Goal: Task Accomplishment & Management: Complete application form

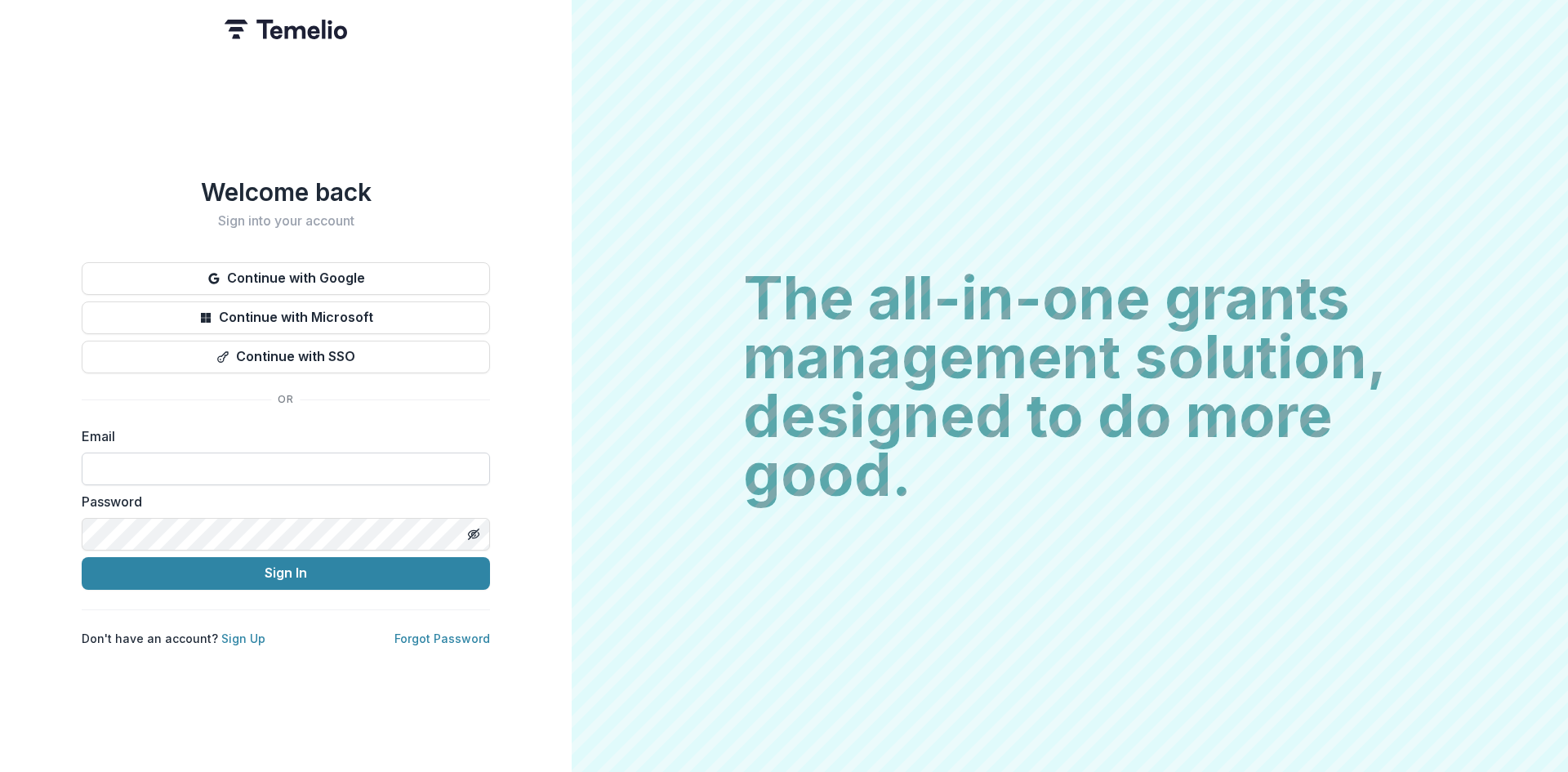
click at [347, 458] on input at bounding box center [285, 469] width 408 height 33
type input "**********"
click at [474, 529] on line "Toggle password visibility" at bounding box center [473, 533] width 9 height 9
click at [410, 578] on button "Sign In" at bounding box center [285, 573] width 408 height 33
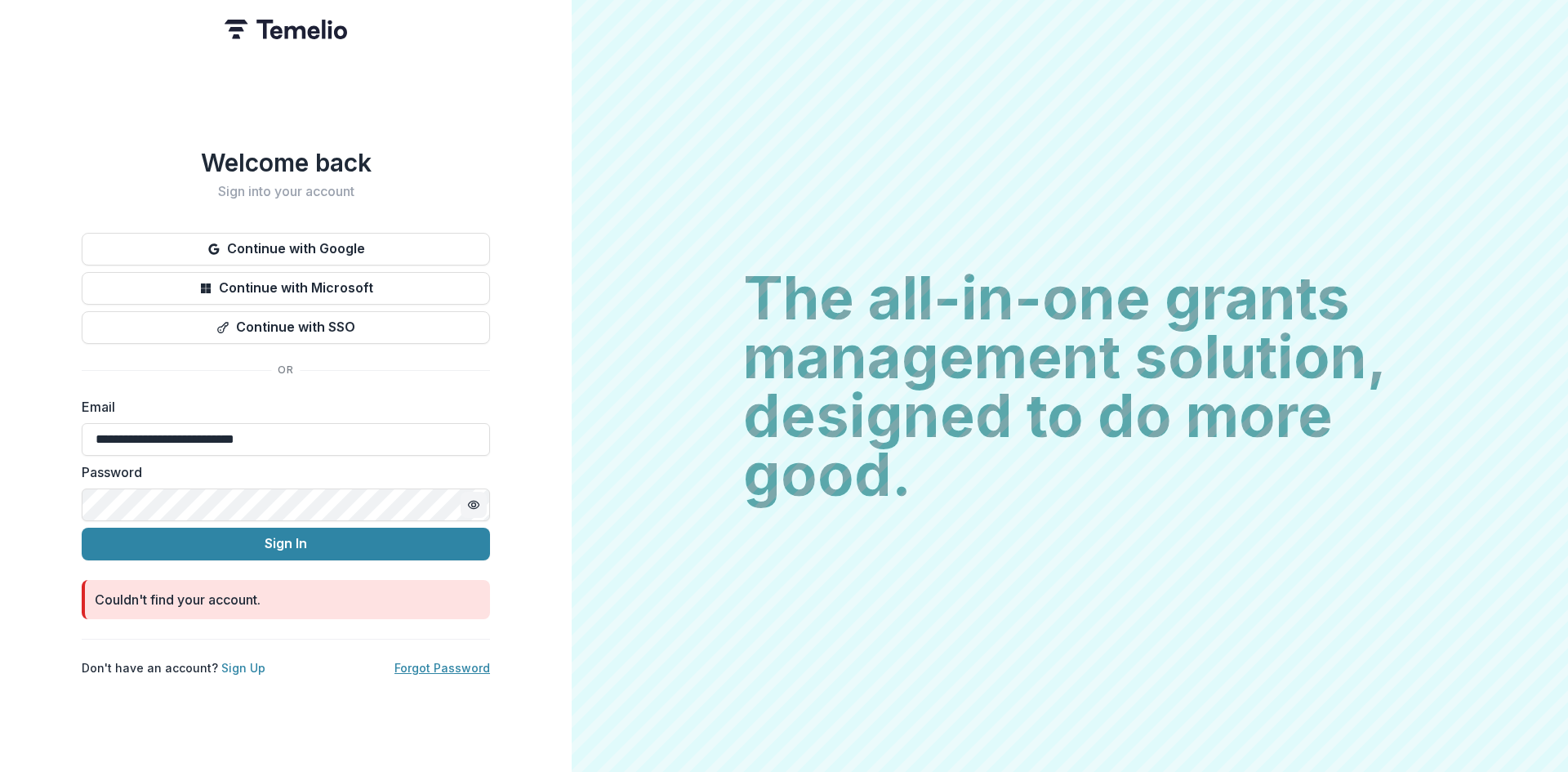
click at [464, 665] on link "Forgot Password" at bounding box center [441, 667] width 95 height 14
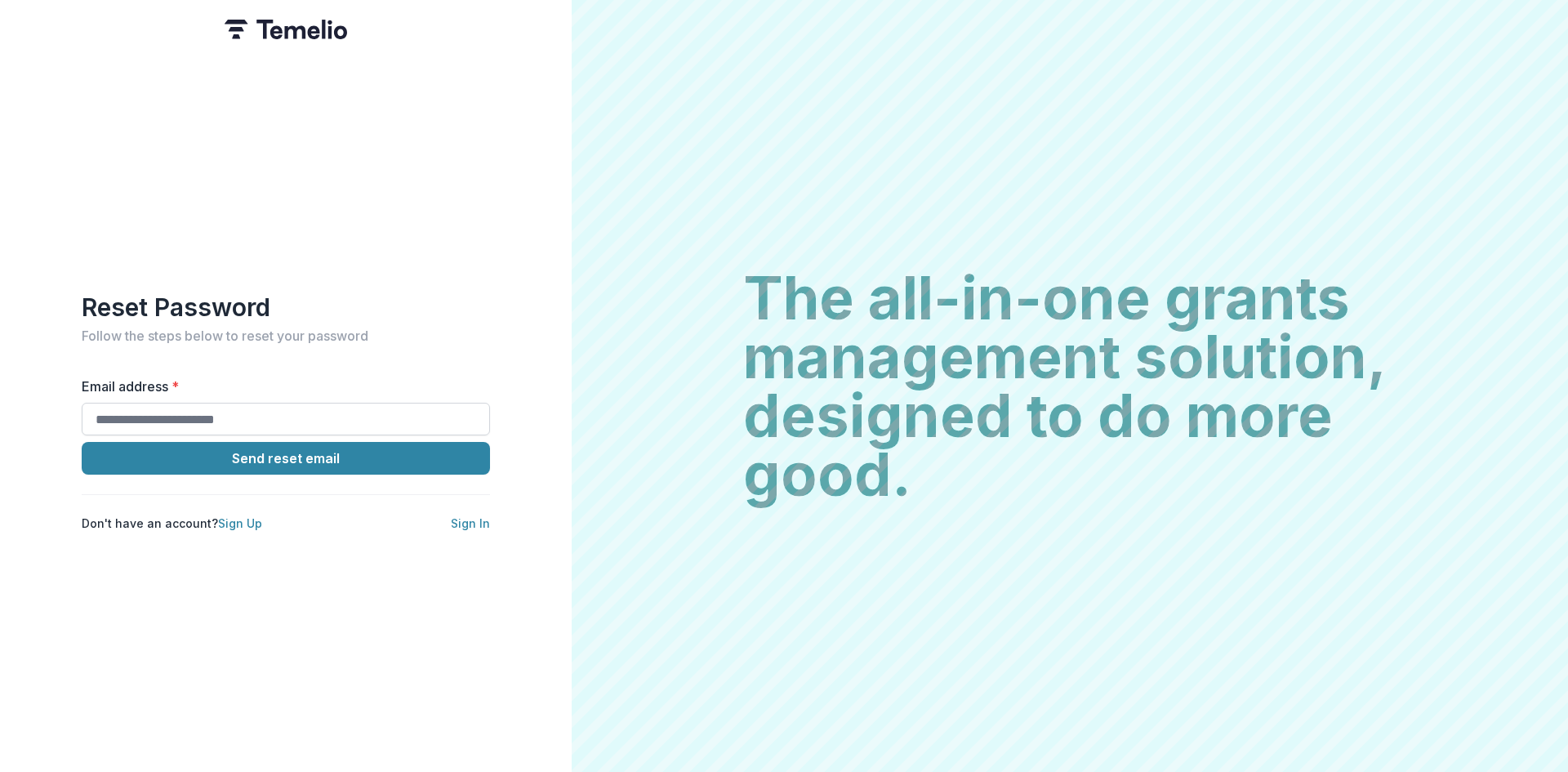
click at [310, 404] on input "Email address *" at bounding box center [285, 419] width 408 height 33
click at [337, 455] on button "Send reset email" at bounding box center [285, 458] width 408 height 33
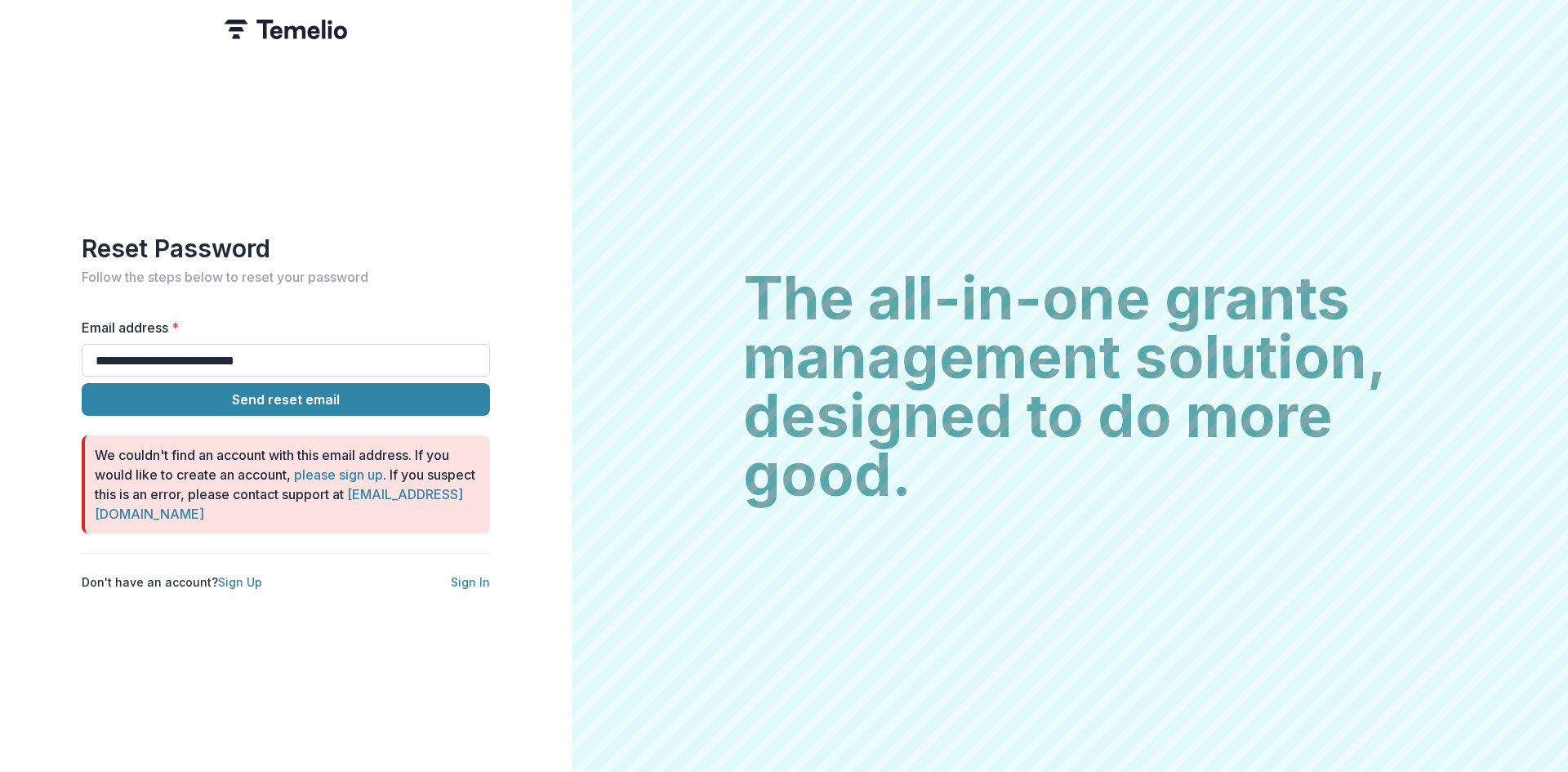
drag, startPoint x: 296, startPoint y: 344, endPoint x: 286, endPoint y: 349, distance: 11.2
click at [286, 349] on input "**********" at bounding box center [285, 360] width 408 height 33
drag, startPoint x: 286, startPoint y: 349, endPoint x: 181, endPoint y: 354, distance: 105.1
click at [181, 354] on input "**********" at bounding box center [285, 360] width 408 height 33
type input "**********"
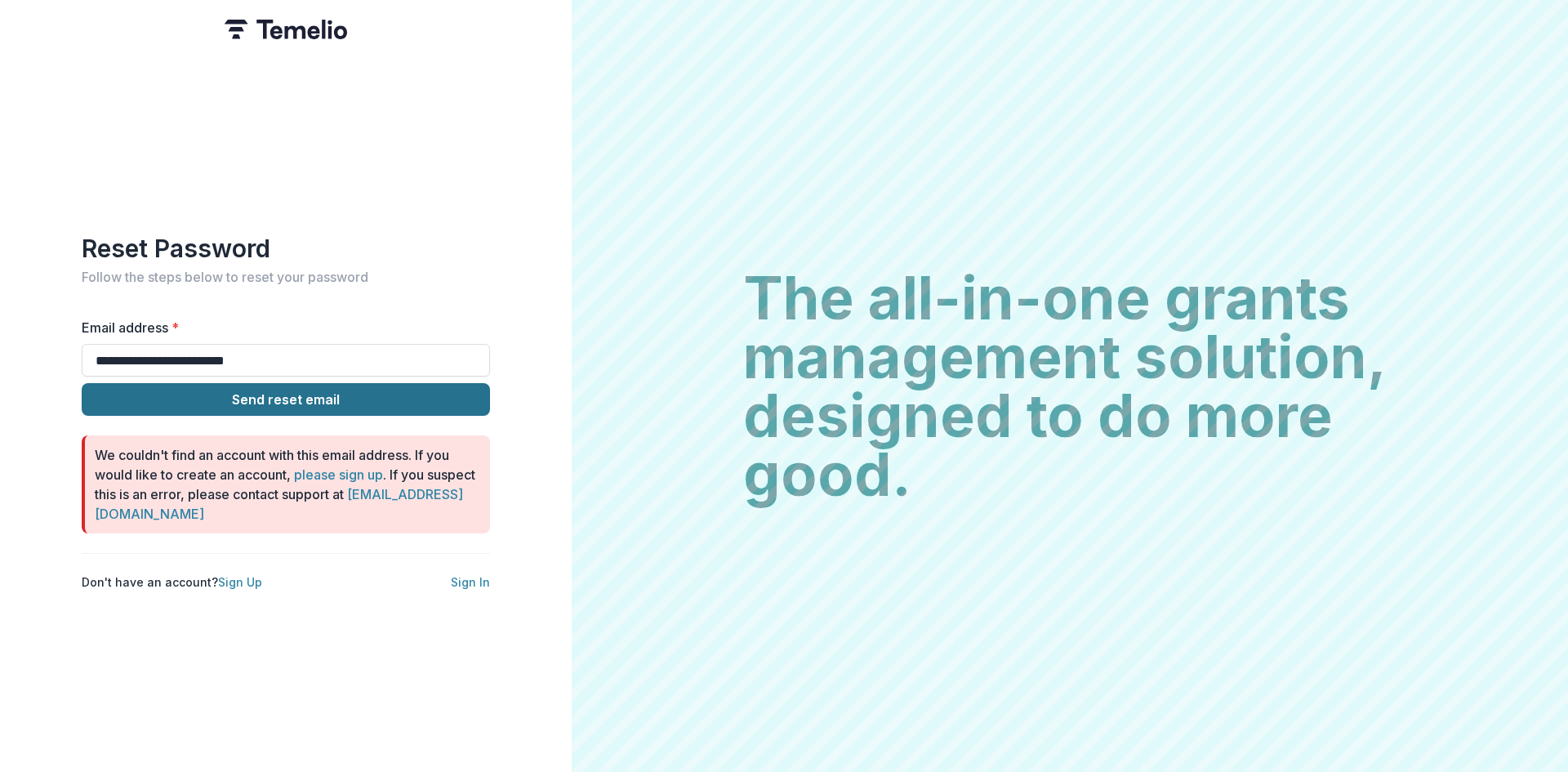
click at [230, 400] on button "Send reset email" at bounding box center [285, 399] width 408 height 33
click at [242, 575] on link "Sign Up" at bounding box center [239, 582] width 44 height 14
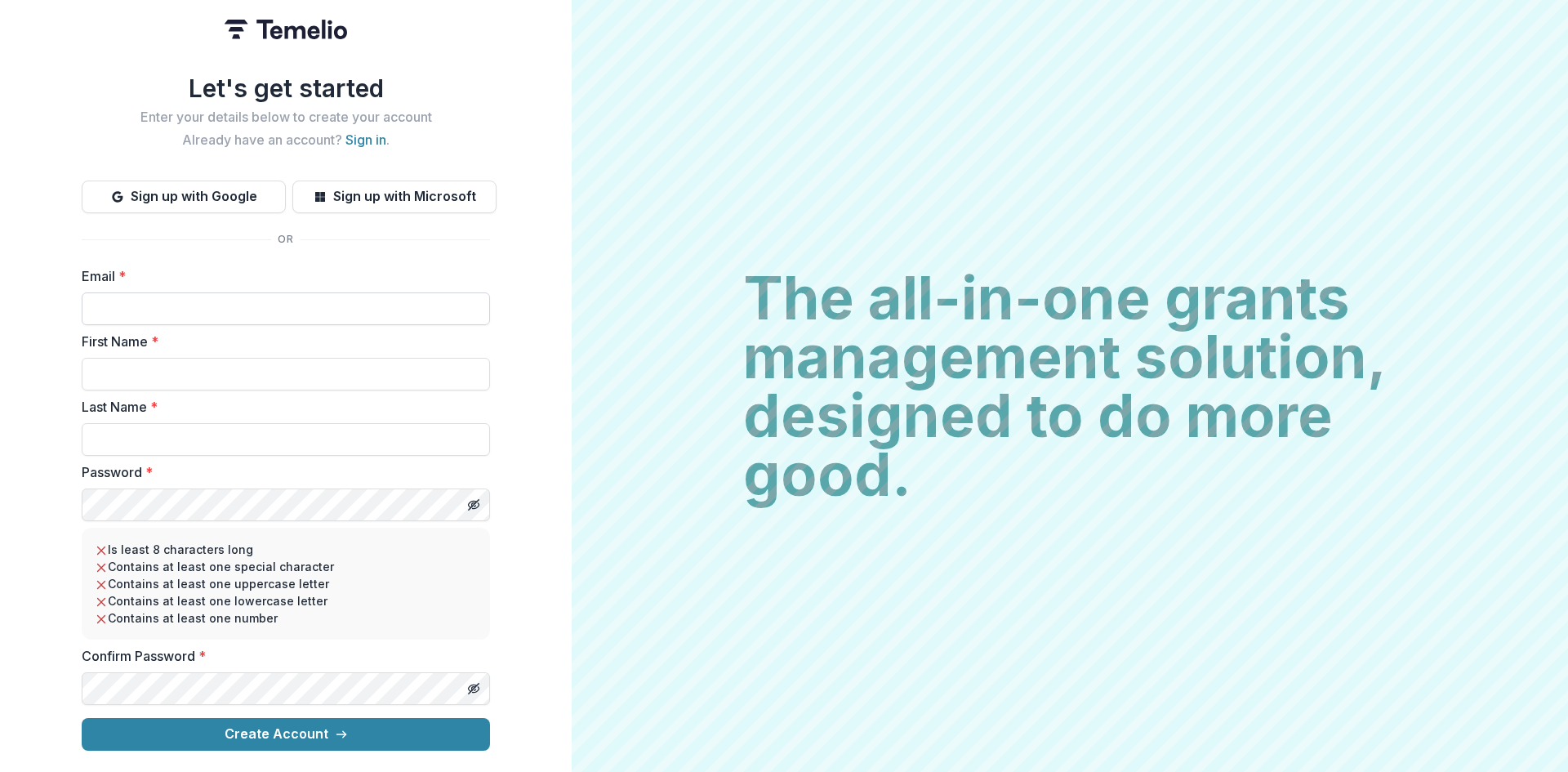
click at [170, 296] on input "Email *" at bounding box center [285, 308] width 408 height 33
type input "**********"
click at [205, 371] on input "First Name *" at bounding box center [285, 374] width 408 height 33
type input "*****"
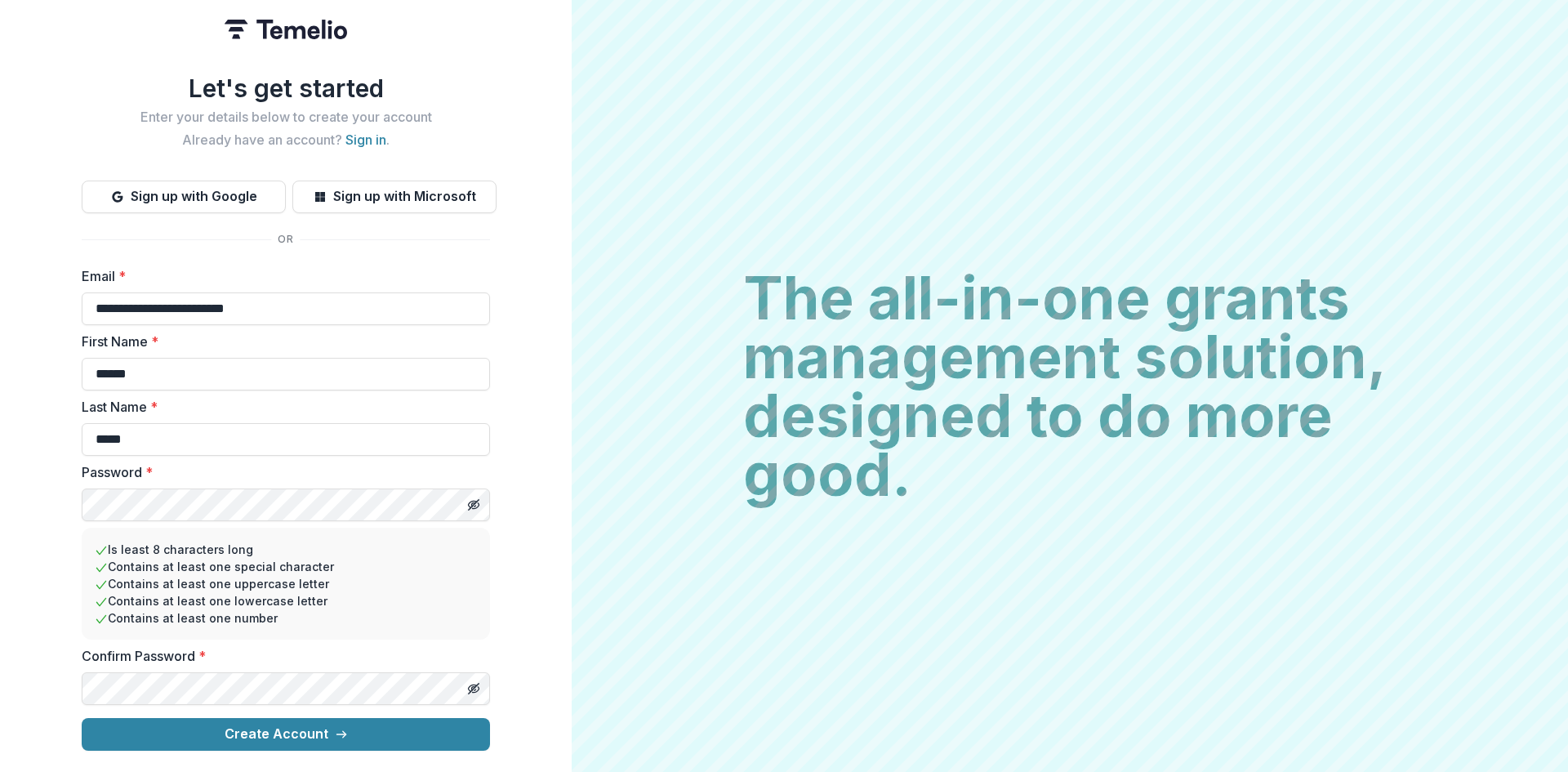
click at [440, 580] on li "Contains at least one uppercase letter" at bounding box center [286, 583] width 382 height 17
click at [374, 733] on button "Create Account" at bounding box center [285, 734] width 408 height 33
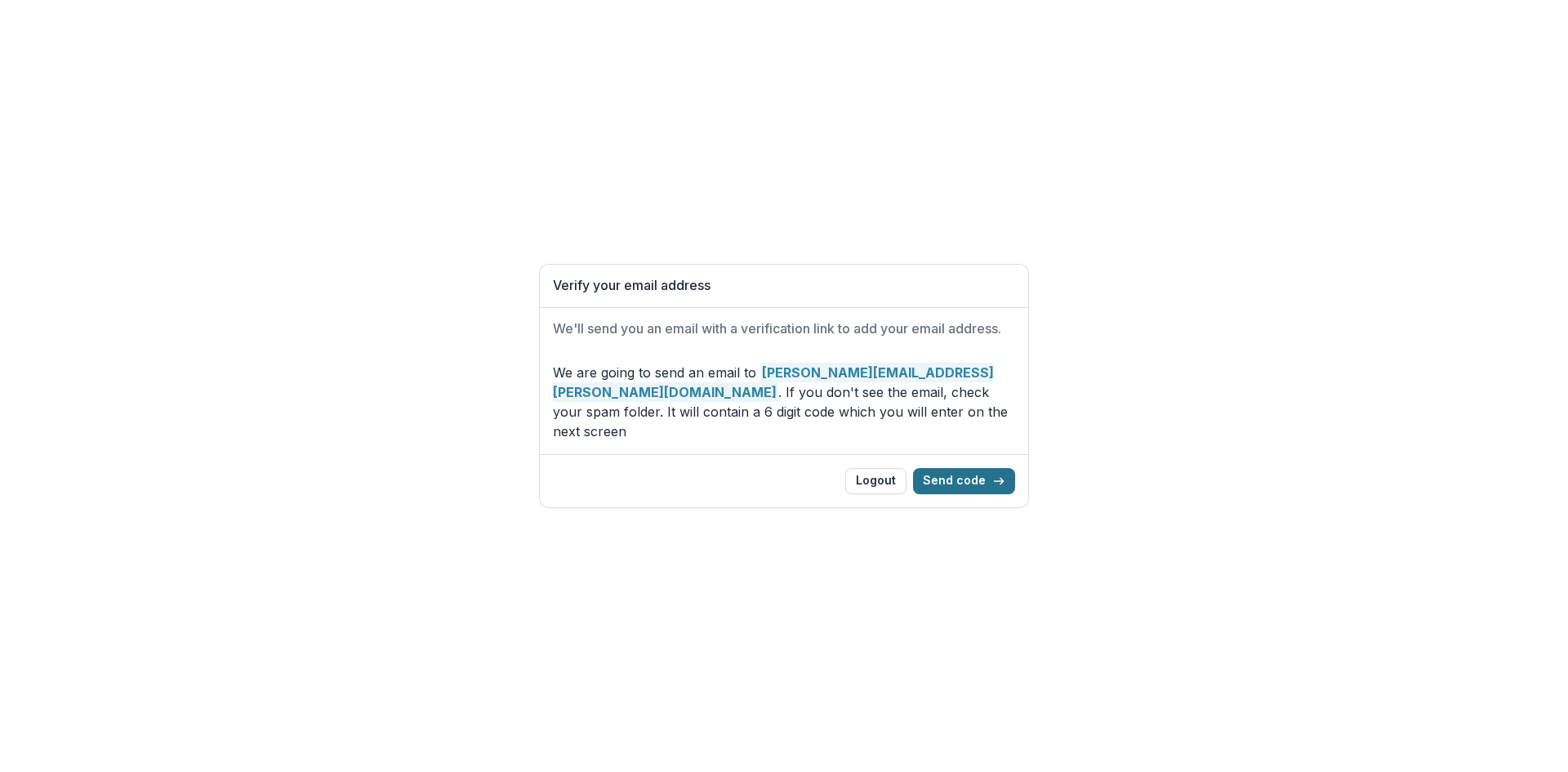
click at [966, 477] on button "Send code" at bounding box center [963, 481] width 102 height 26
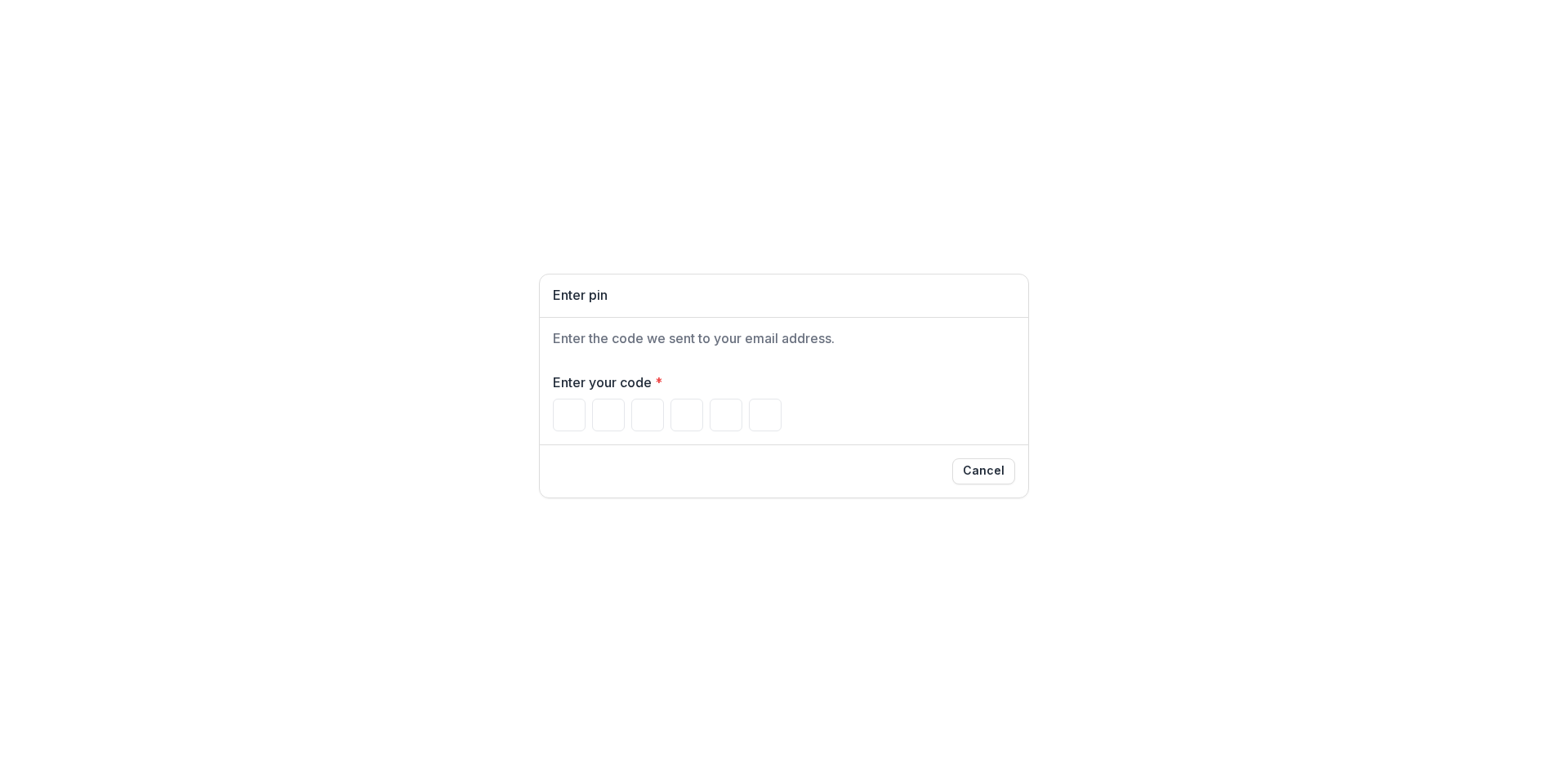
click at [319, 715] on div "Enter pin Enter the code we sent to your email address. Enter your code * Cancel" at bounding box center [784, 386] width 1568 height 772
click at [577, 417] on input "Please enter your pin code" at bounding box center [569, 415] width 33 height 33
type input "*"
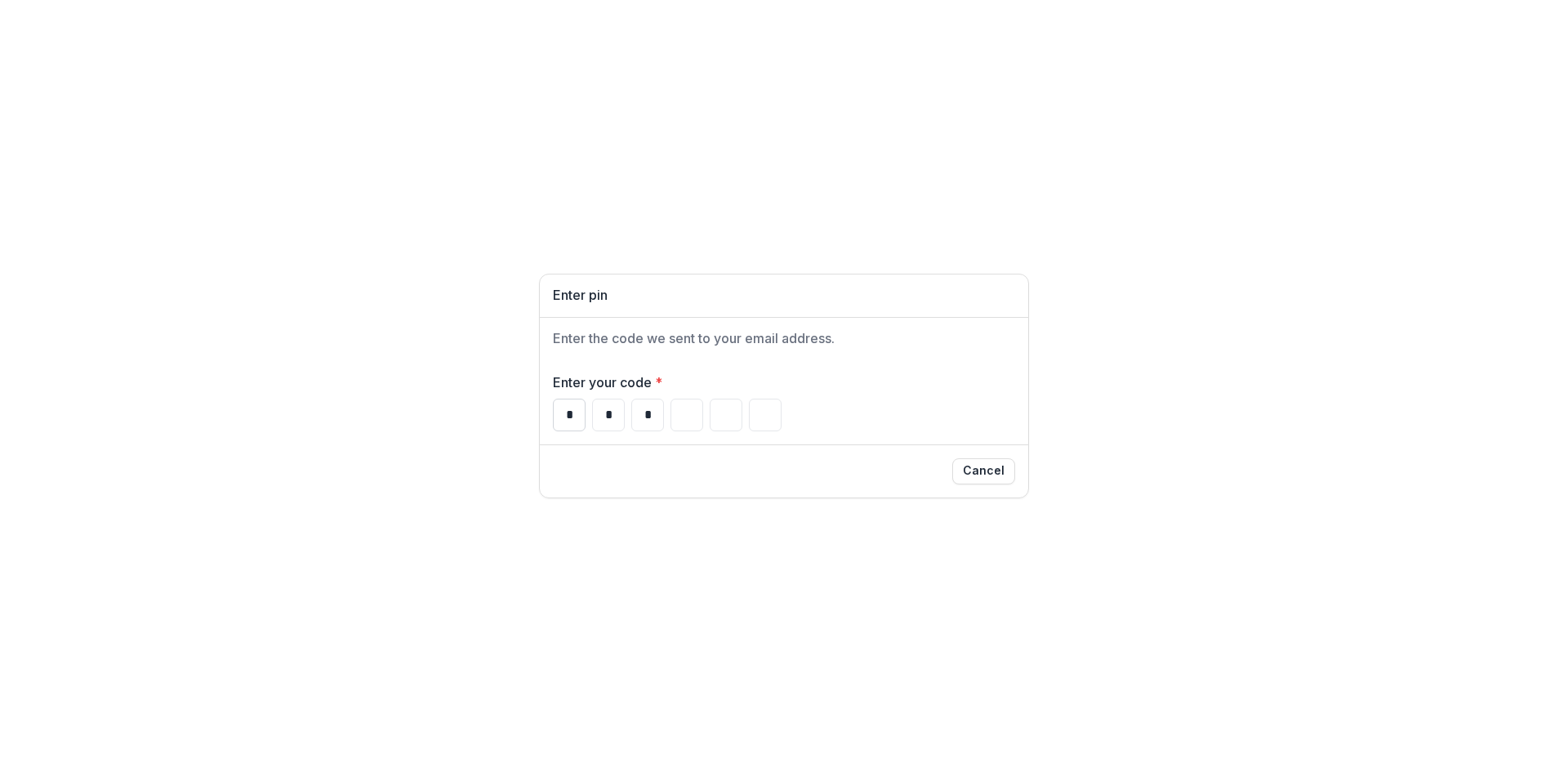
type input "*"
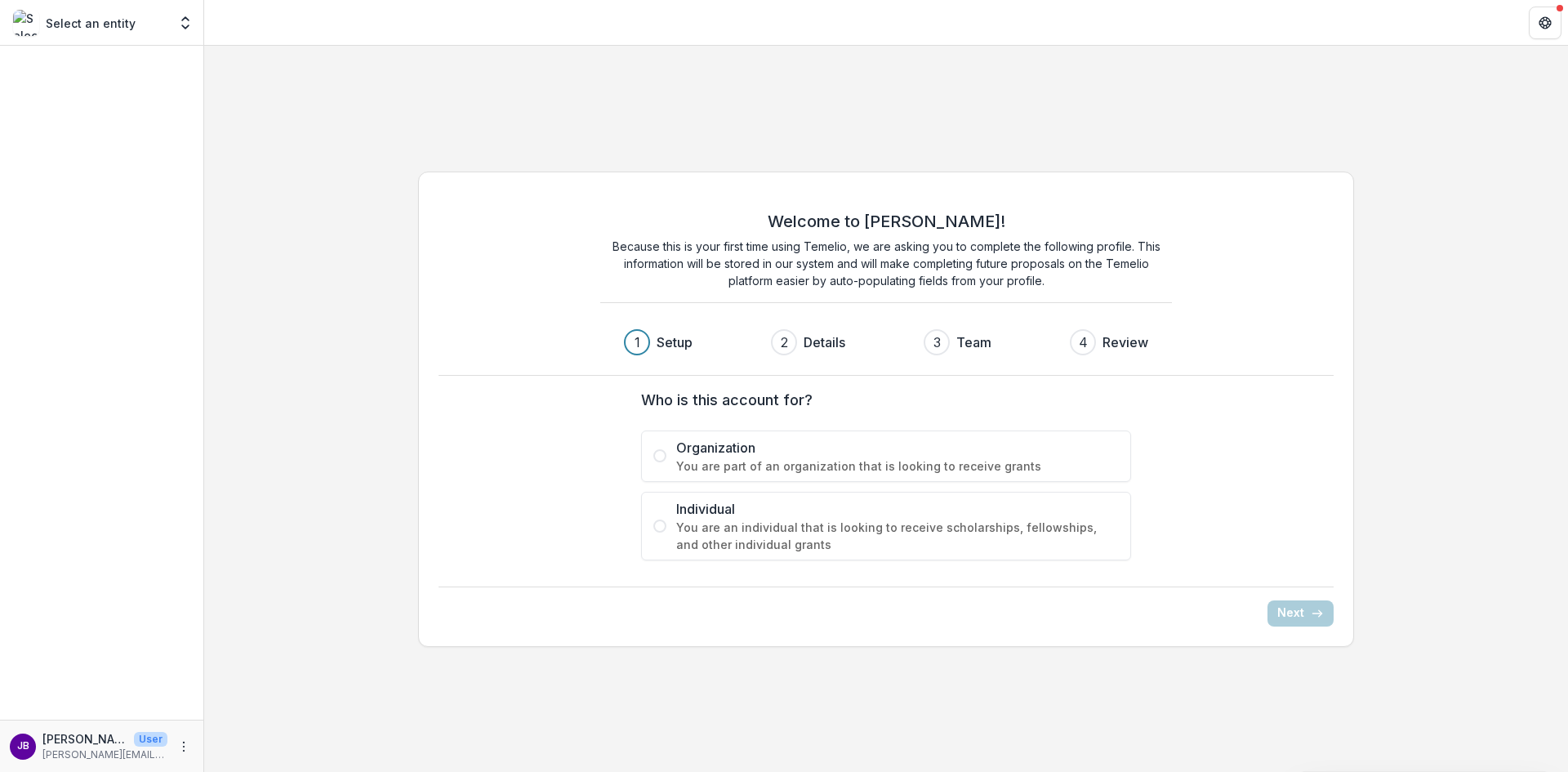
click at [658, 458] on span at bounding box center [659, 455] width 13 height 13
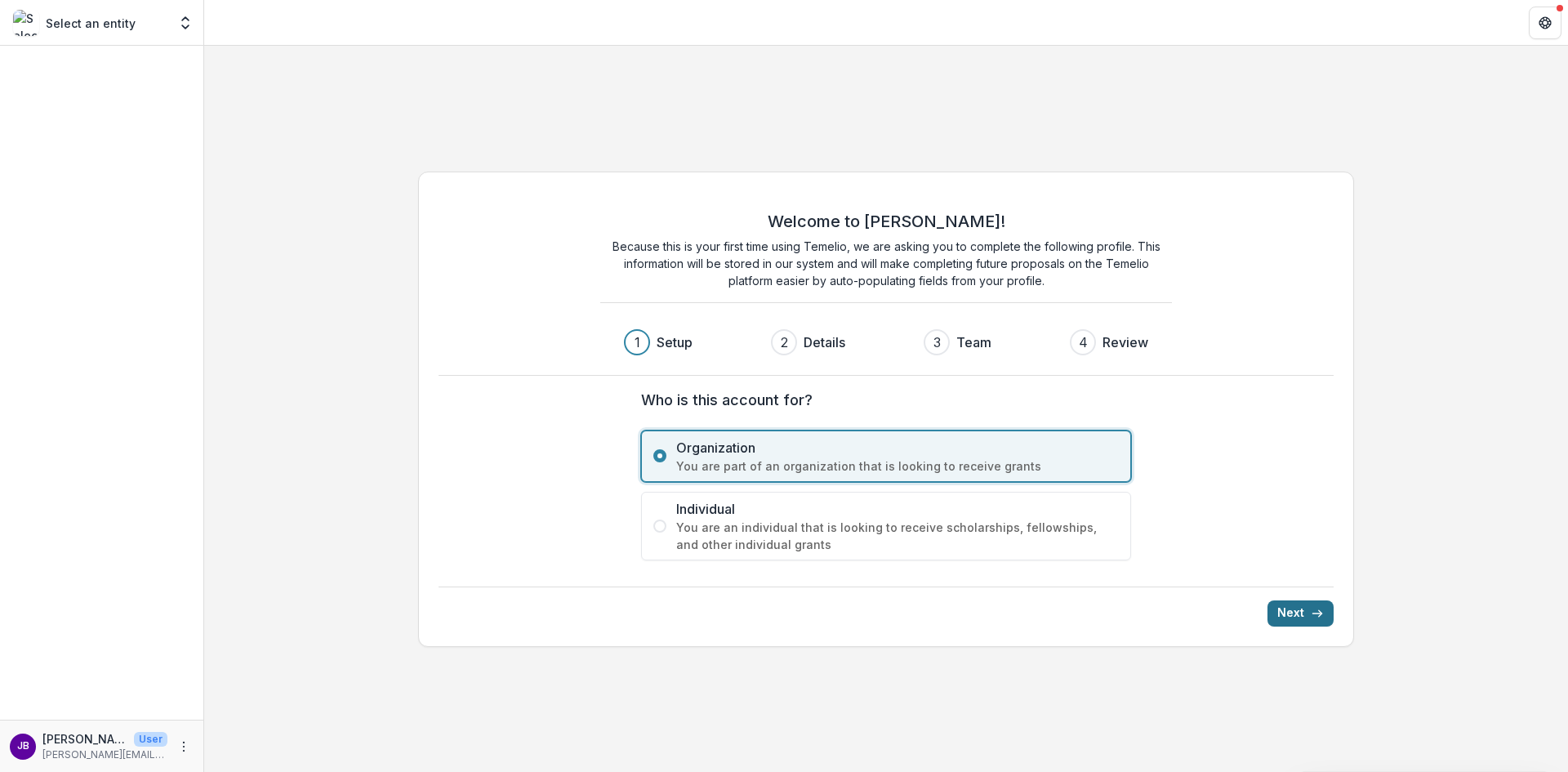
click at [1282, 615] on button "Next" at bounding box center [1300, 613] width 66 height 26
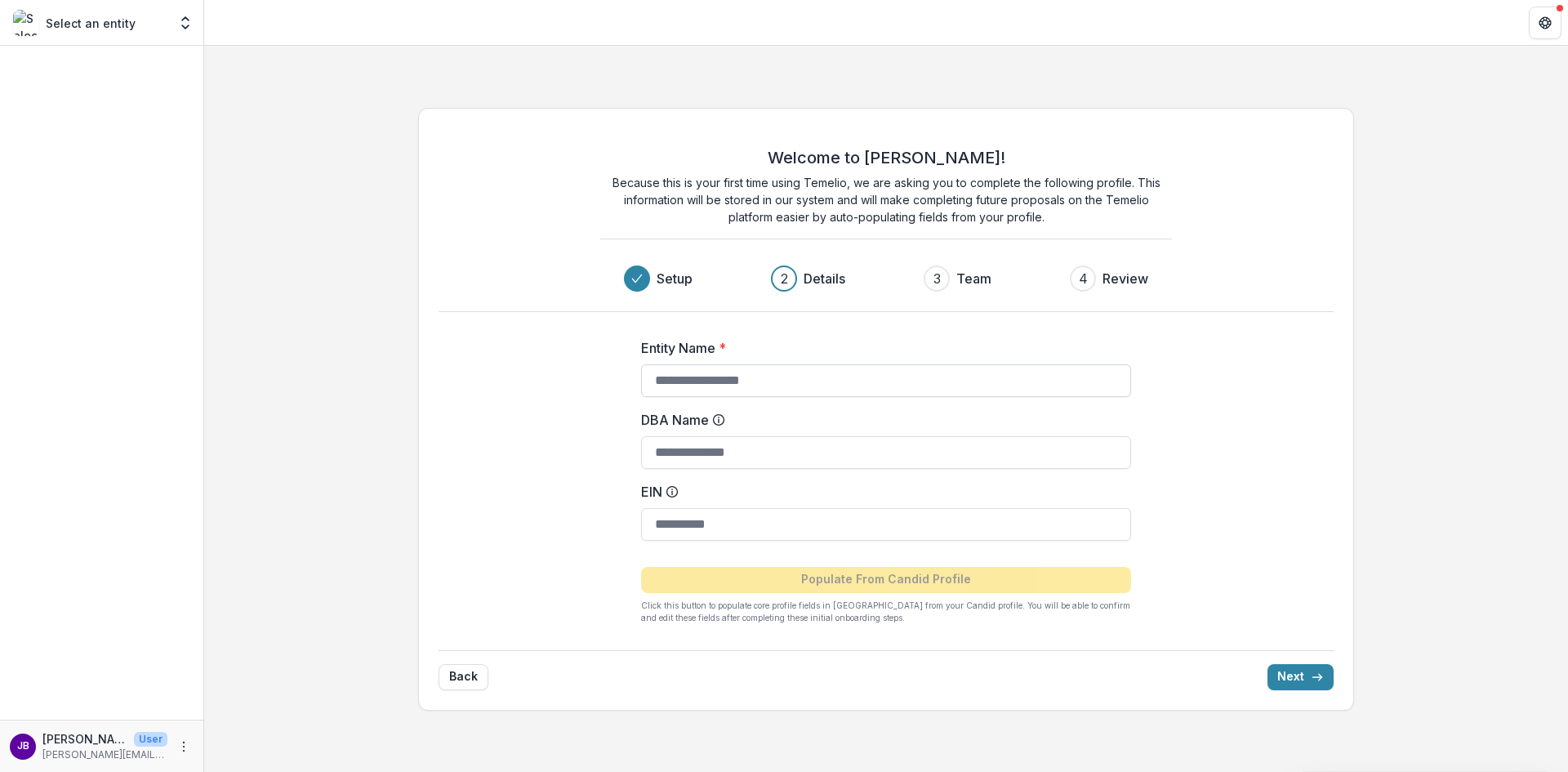
click at [761, 378] on input "Entity Name *" at bounding box center [886, 380] width 490 height 33
type input "**********"
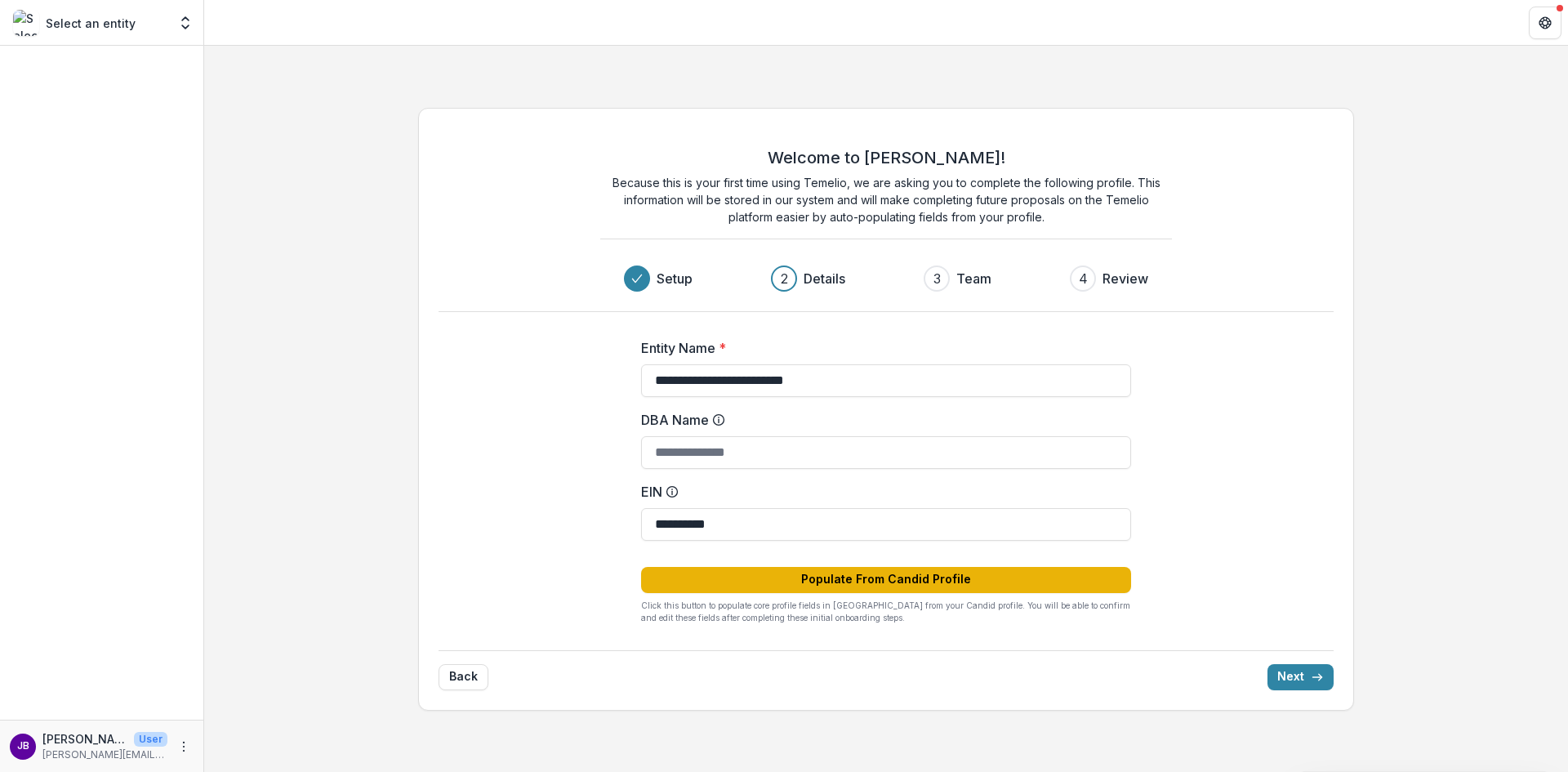
type input "**********"
click at [721, 588] on button "Populate From Candid Profile" at bounding box center [886, 579] width 490 height 26
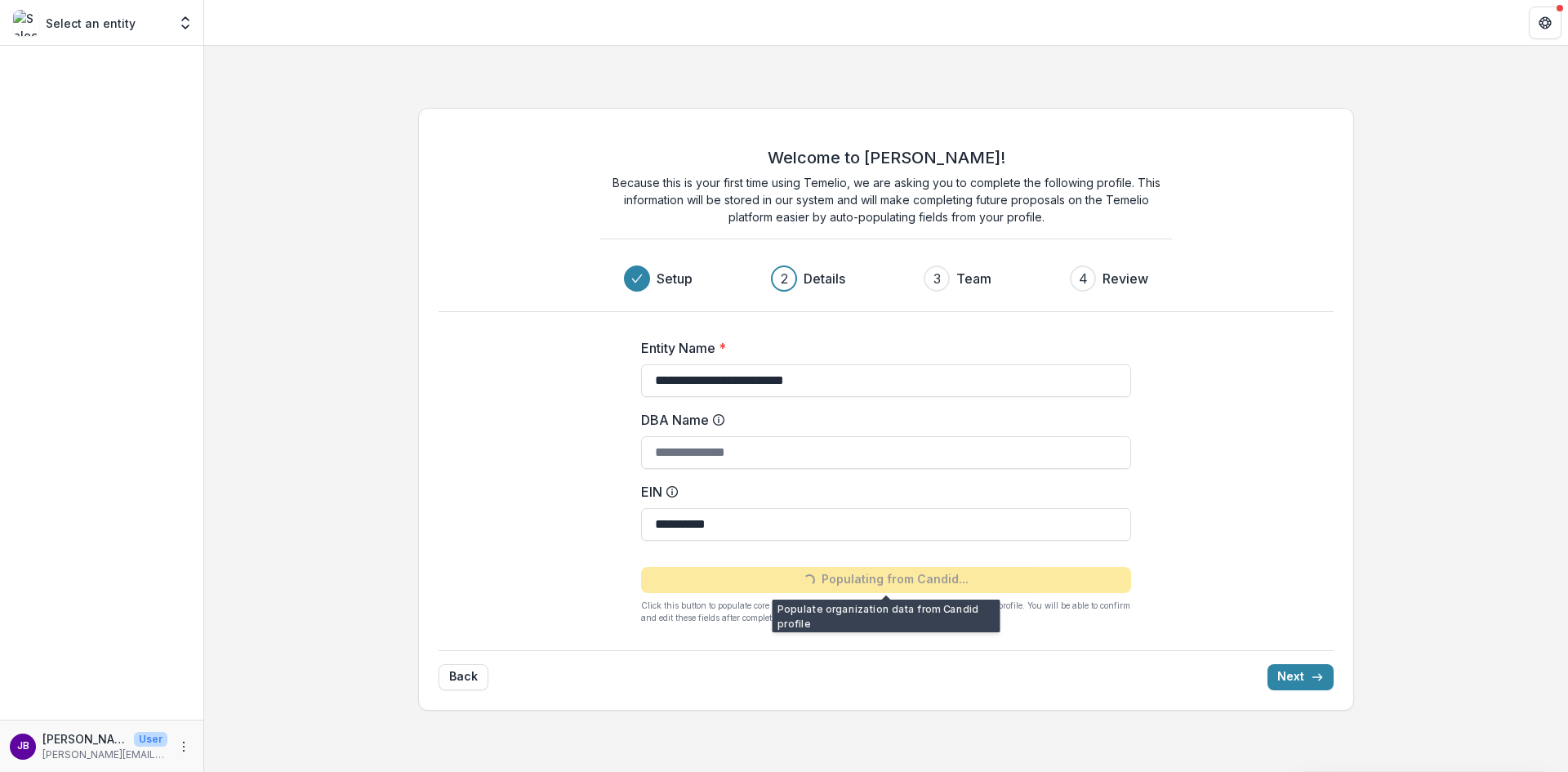
type input "**********"
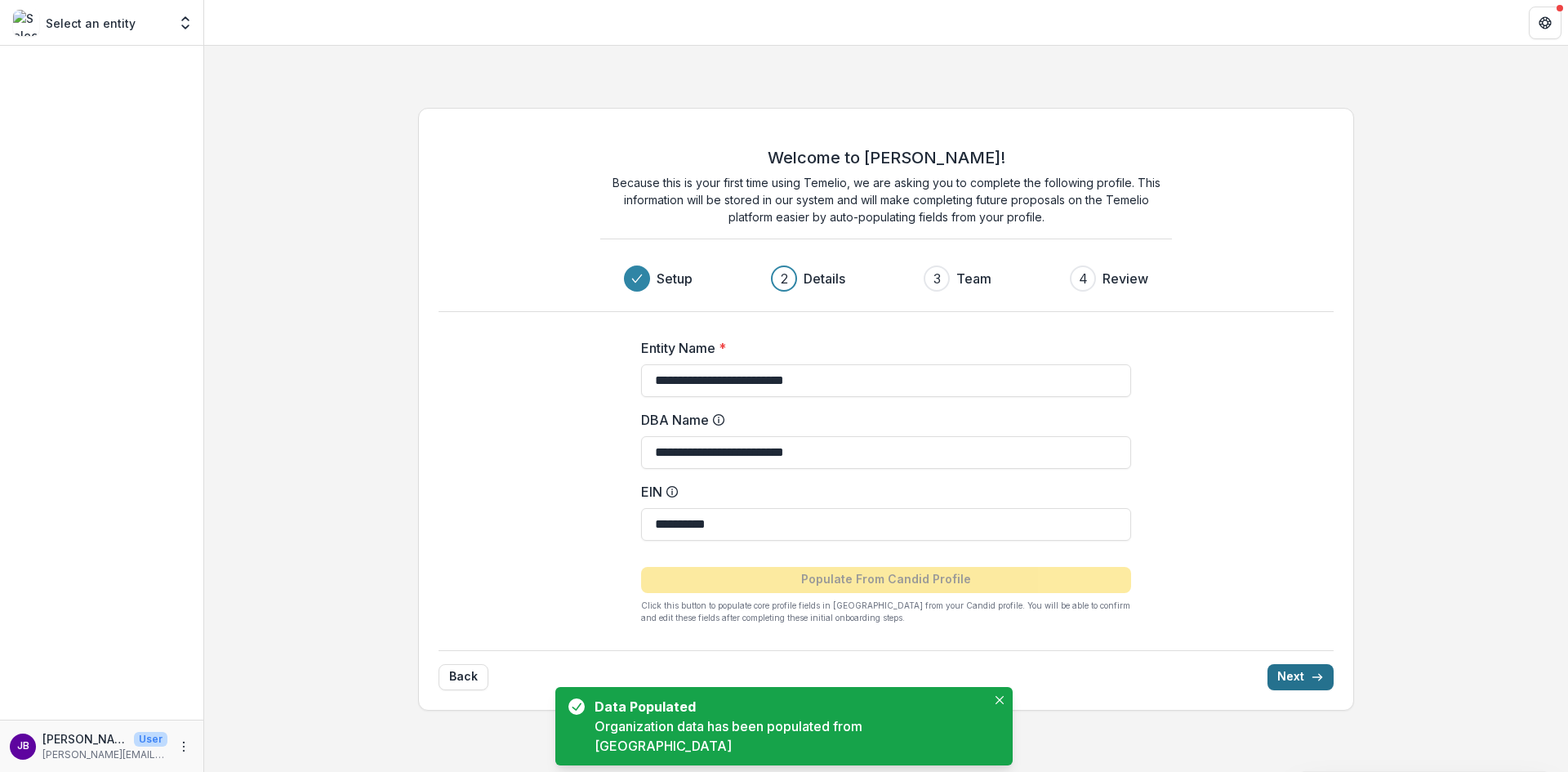
click at [1314, 673] on icon "submit" at bounding box center [1317, 676] width 13 height 13
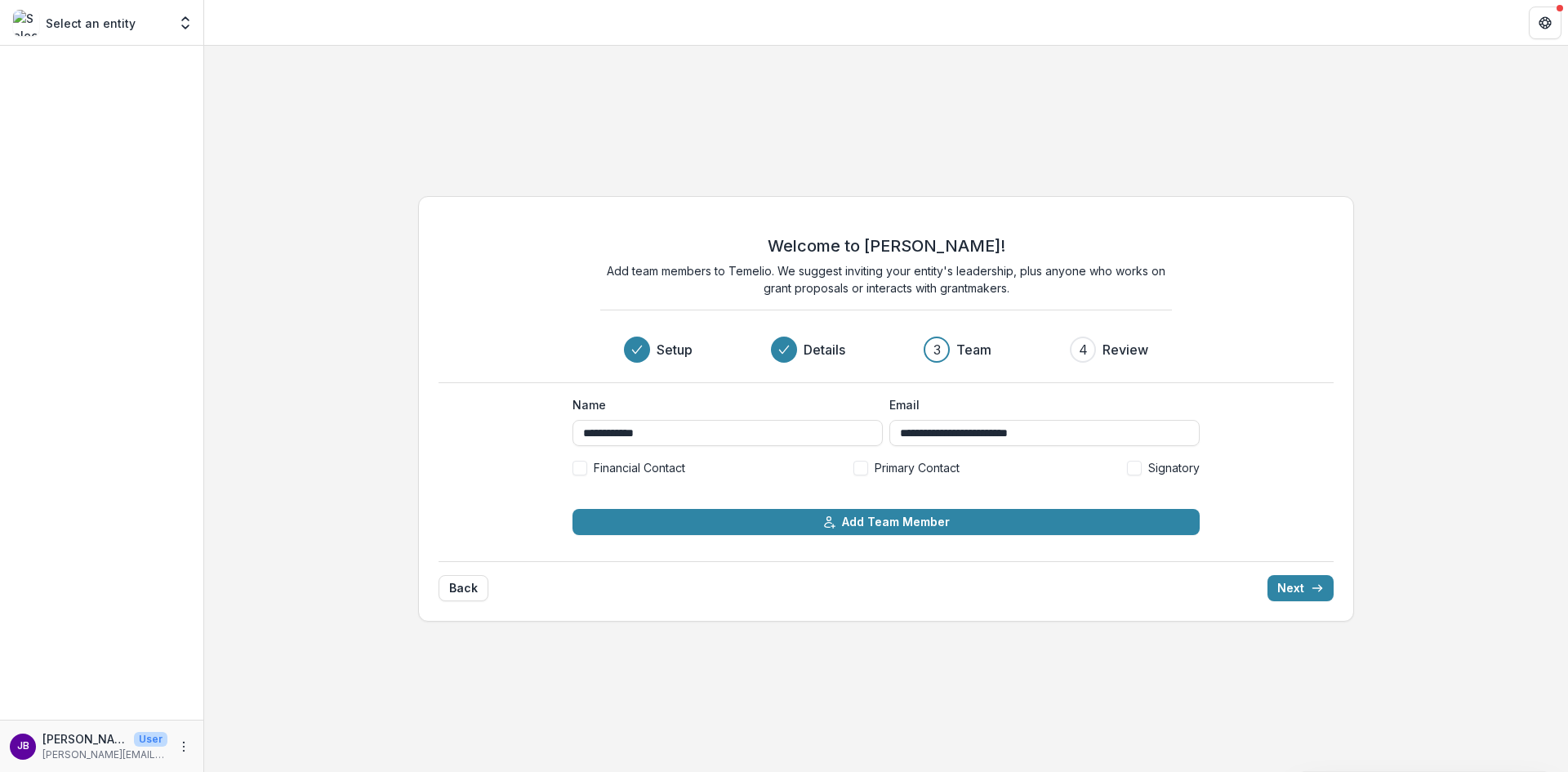
click at [578, 466] on span at bounding box center [579, 467] width 15 height 15
click at [860, 471] on span at bounding box center [860, 467] width 15 height 15
click at [1139, 468] on span at bounding box center [1134, 467] width 15 height 15
click at [1286, 588] on button "Next" at bounding box center [1300, 588] width 66 height 26
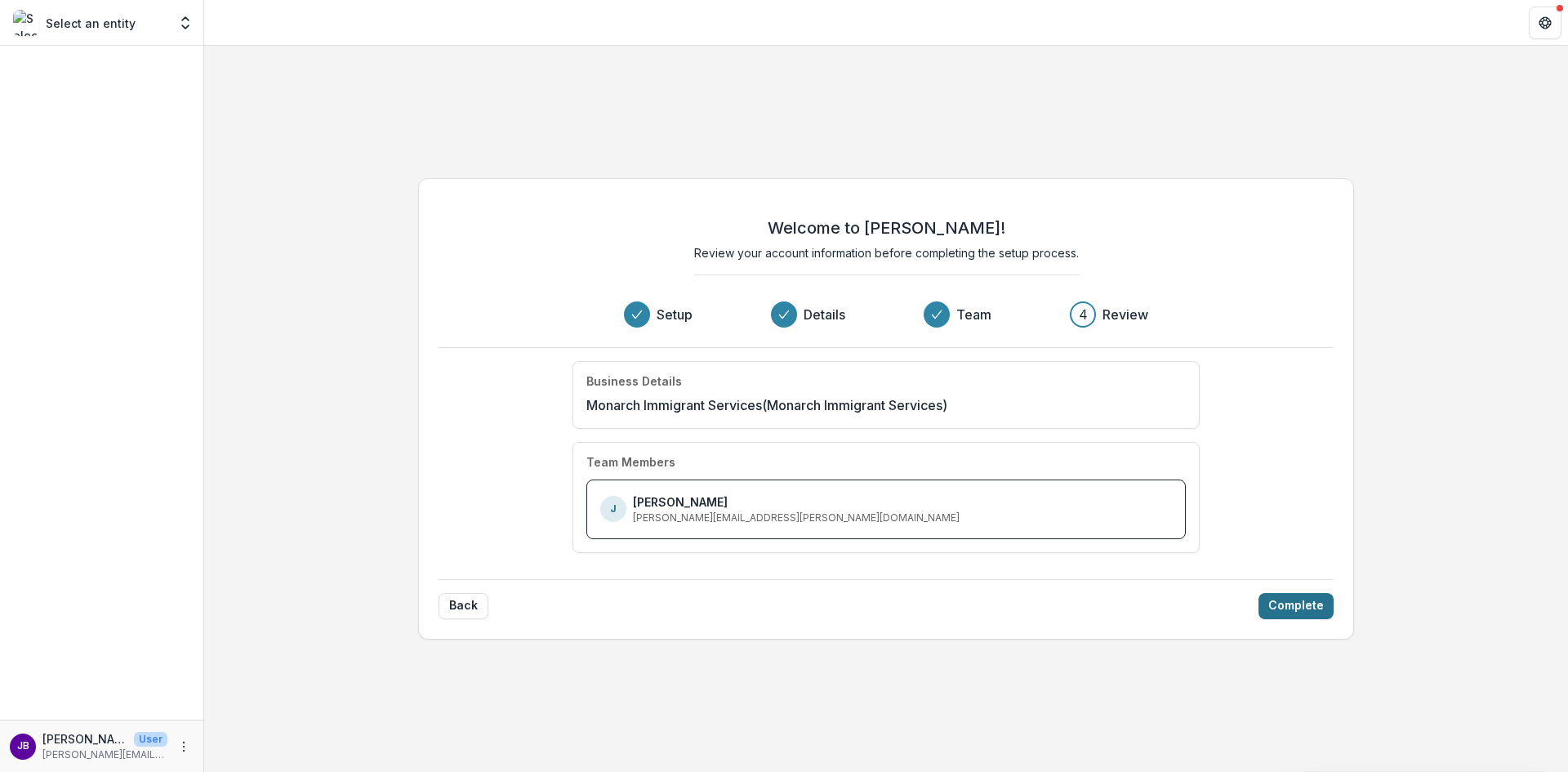
click at [1286, 618] on button "Complete" at bounding box center [1296, 606] width 75 height 26
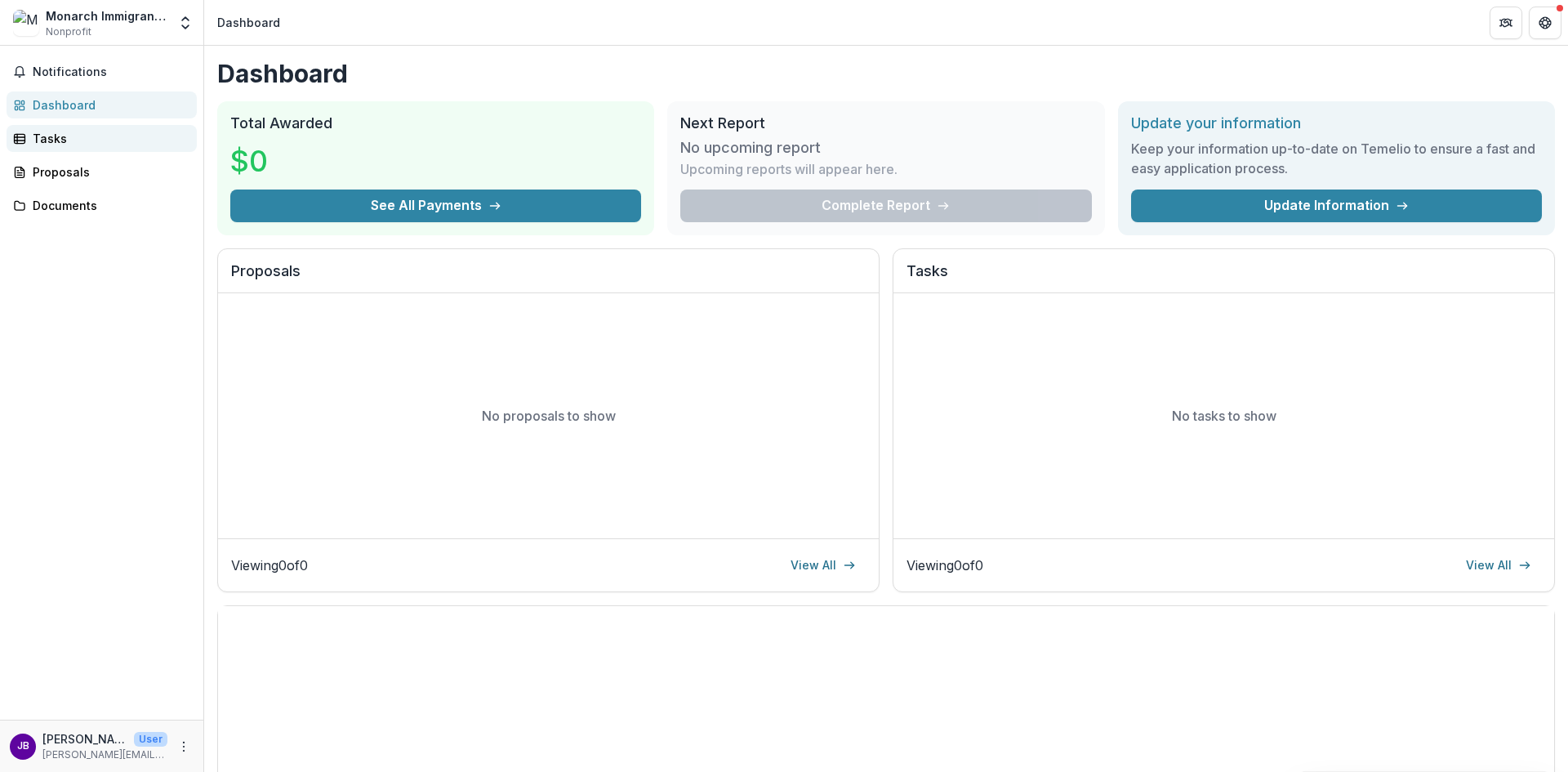
click at [51, 141] on div "Tasks" at bounding box center [108, 139] width 151 height 17
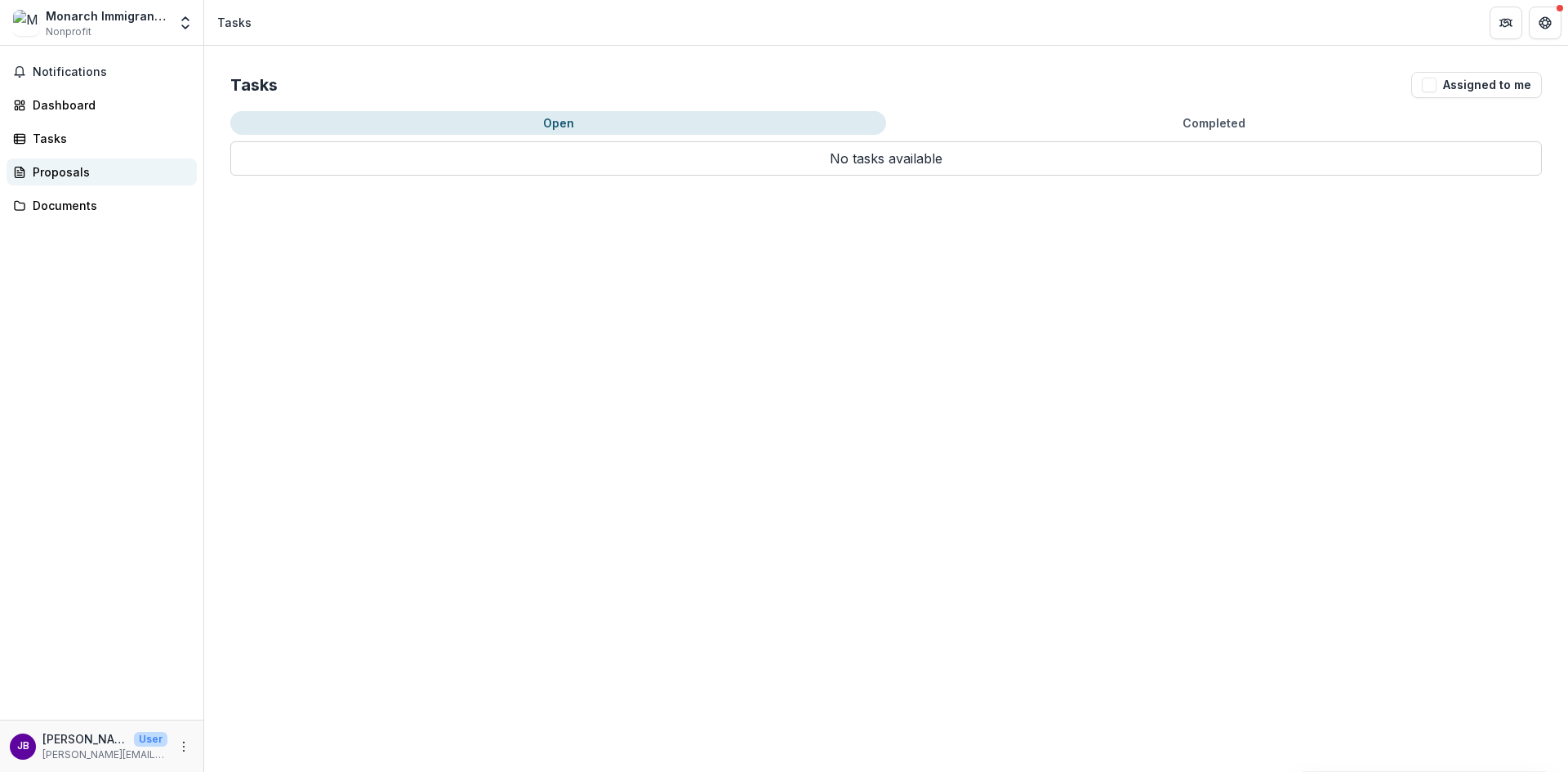
click at [43, 181] on link "Proposals" at bounding box center [102, 171] width 190 height 27
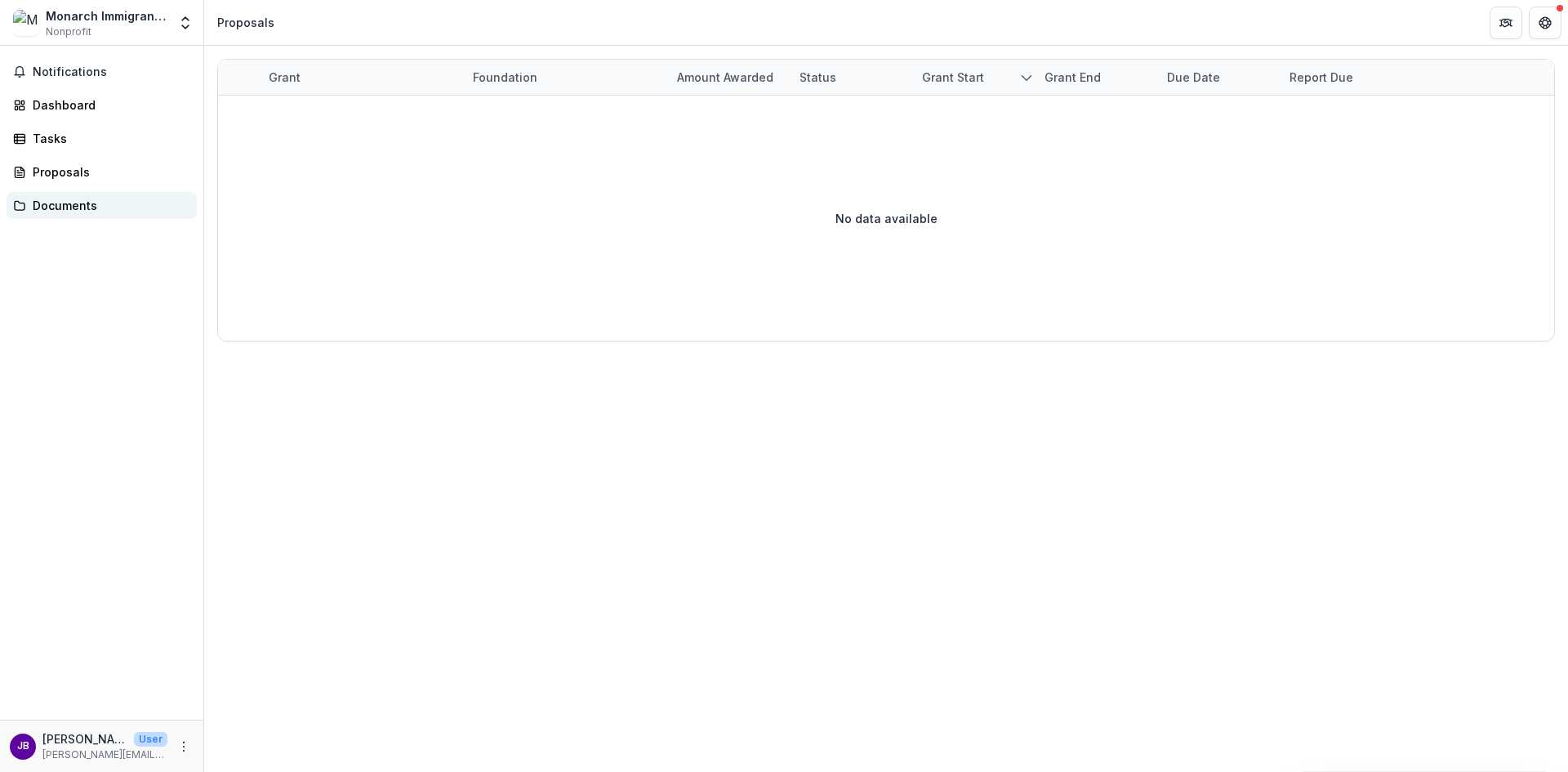
click at [55, 216] on link "Documents" at bounding box center [102, 205] width 190 height 27
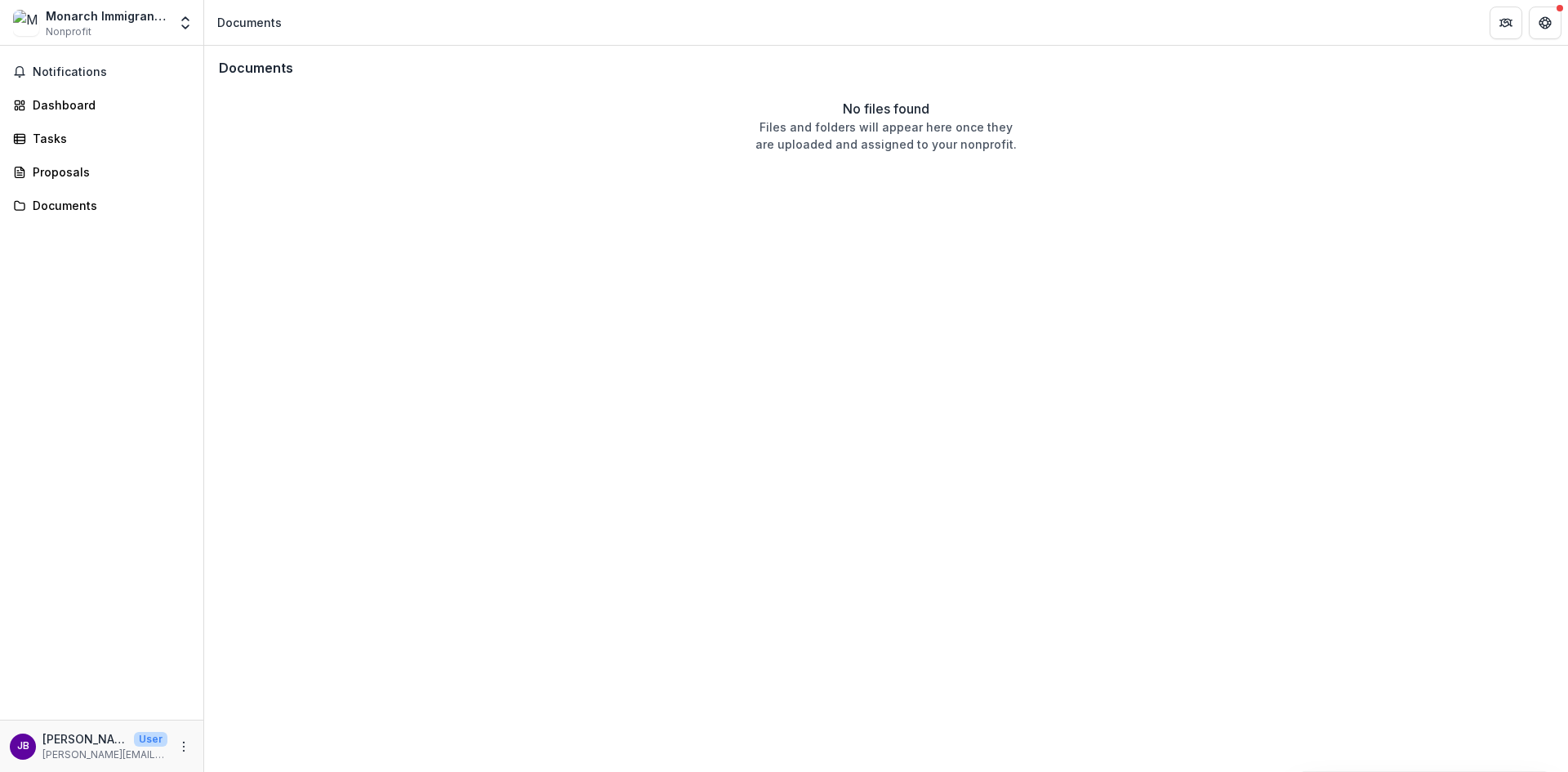
click at [75, 86] on div "Notifications Dashboard Tasks Proposals Documents" at bounding box center [101, 382] width 203 height 673
click at [78, 71] on span "Notifications" at bounding box center [111, 72] width 158 height 14
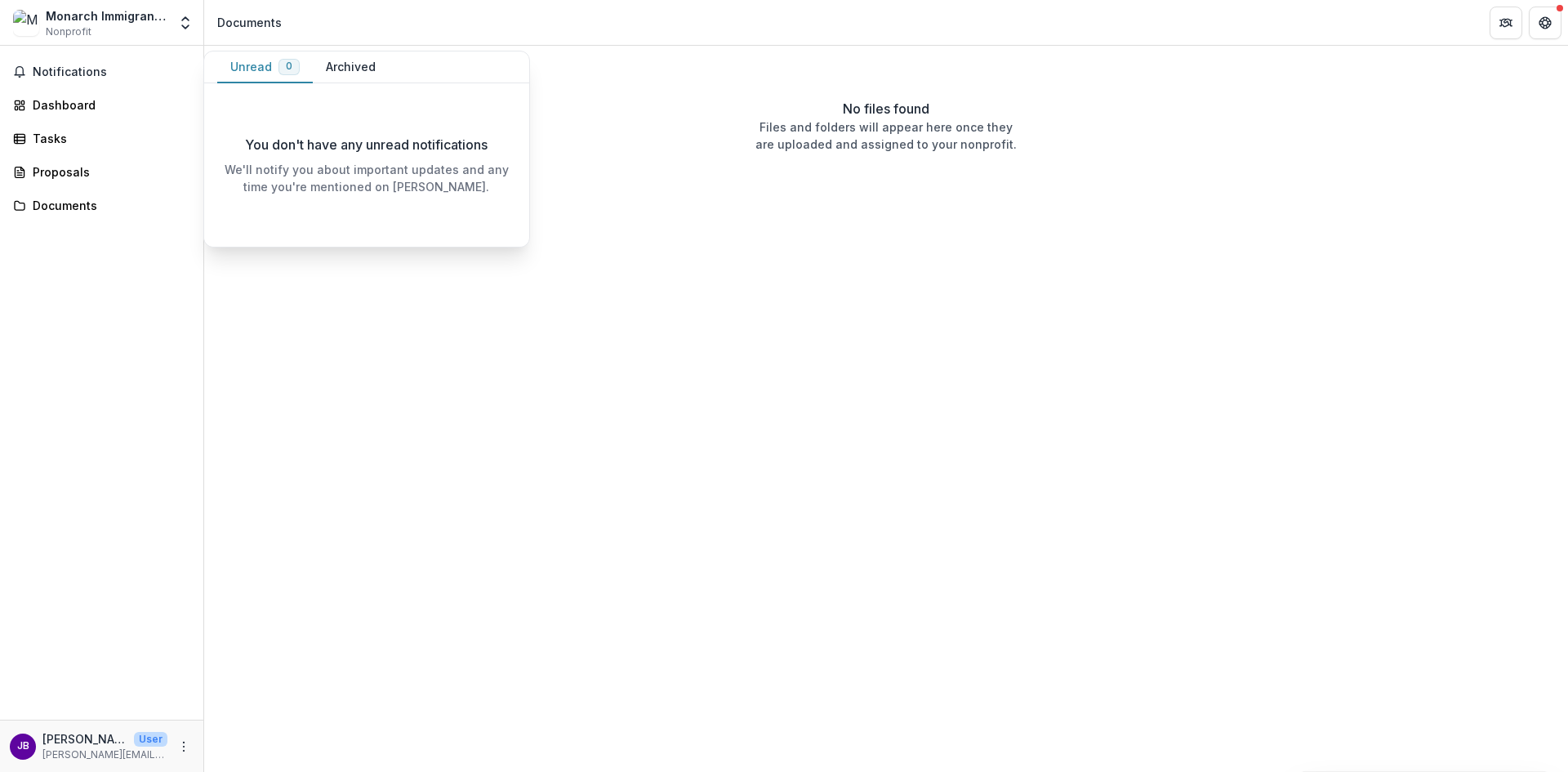
click at [79, 609] on div "Notifications Unread 0 Archived You don't have any unread notifications We'll n…" at bounding box center [101, 382] width 203 height 673
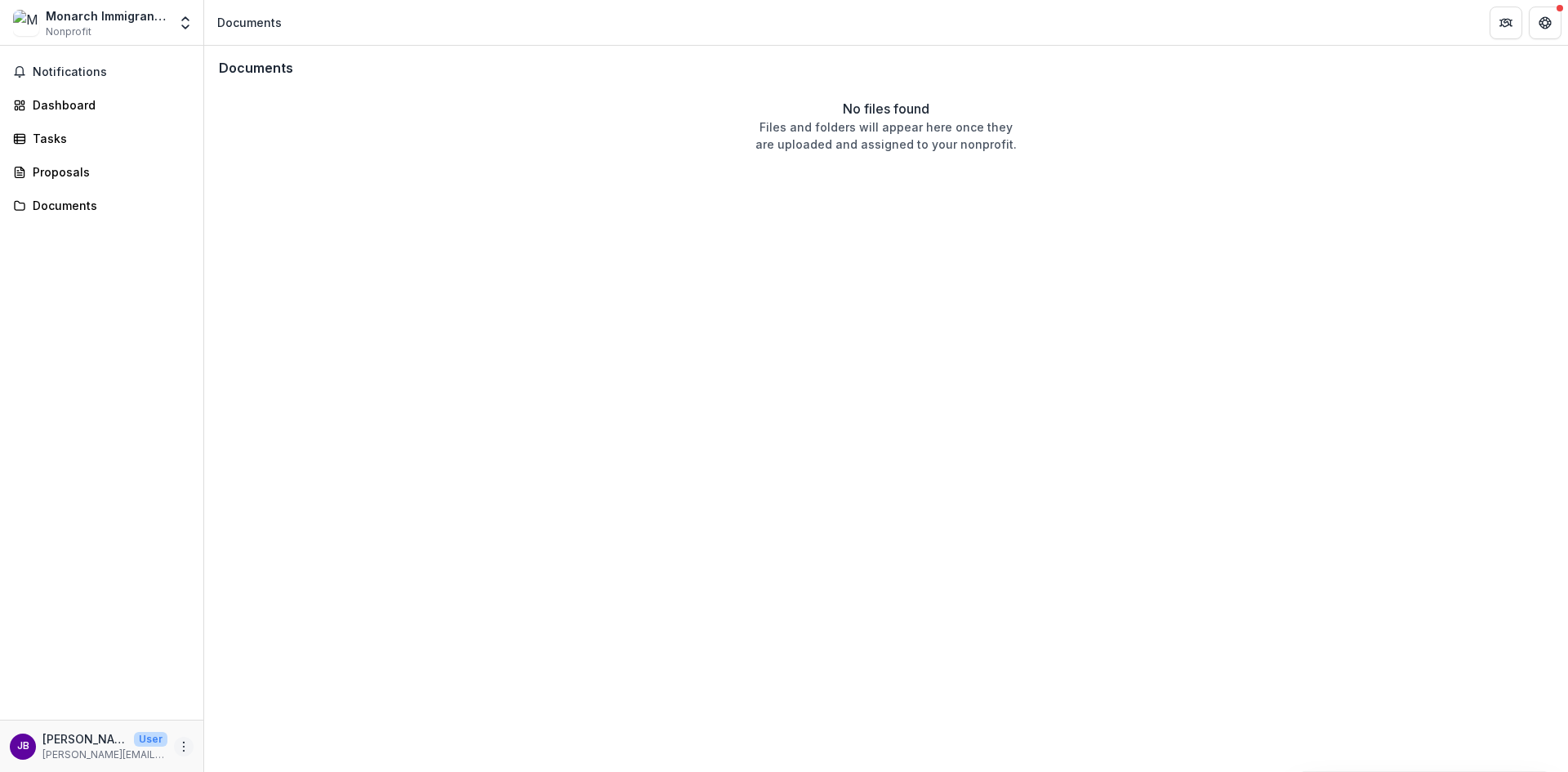
click at [183, 749] on icon "More" at bounding box center [183, 745] width 13 height 13
click at [251, 714] on link "Settings" at bounding box center [291, 711] width 175 height 27
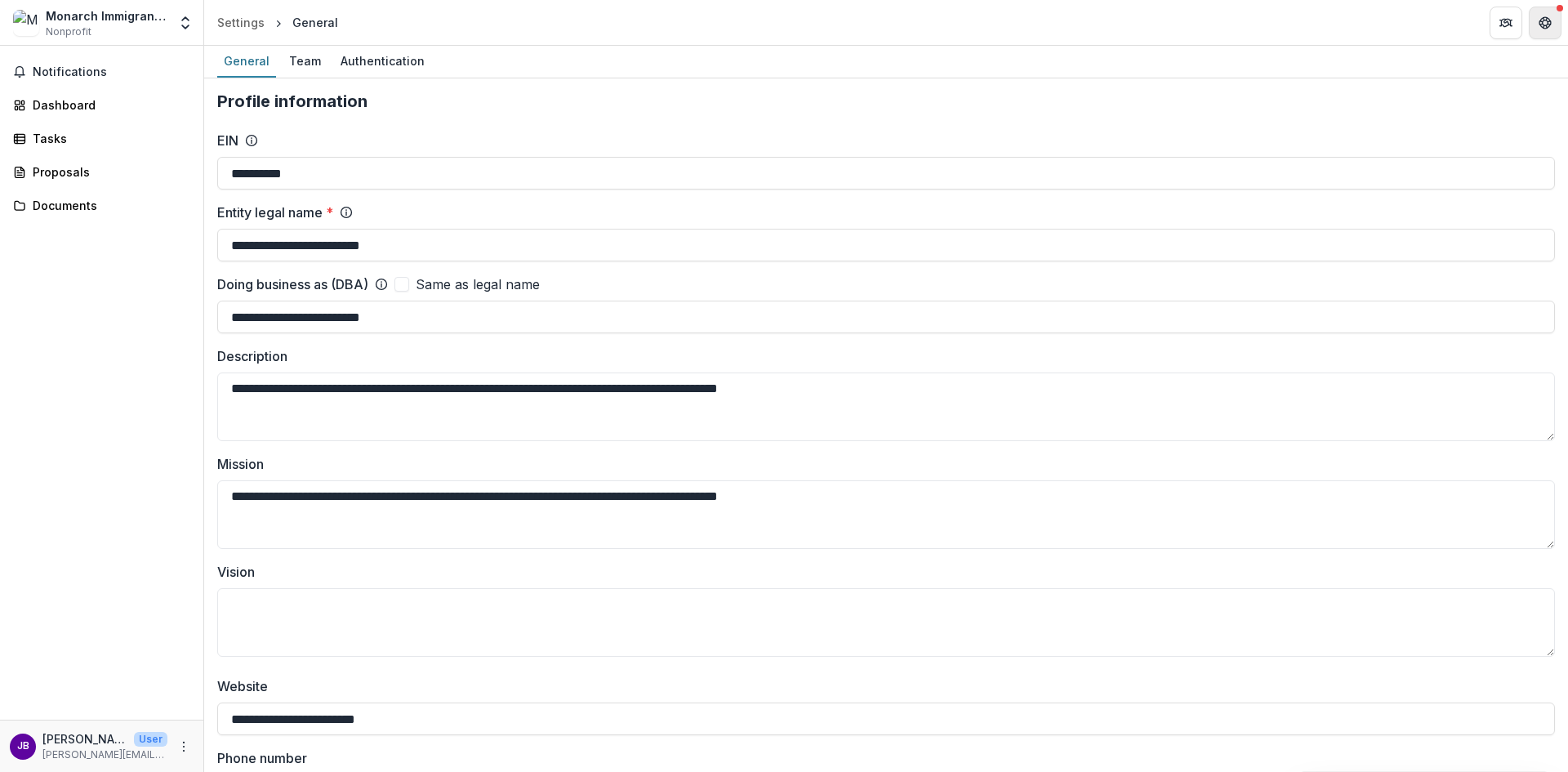
click at [1541, 23] on icon "Get Help" at bounding box center [1544, 22] width 13 height 13
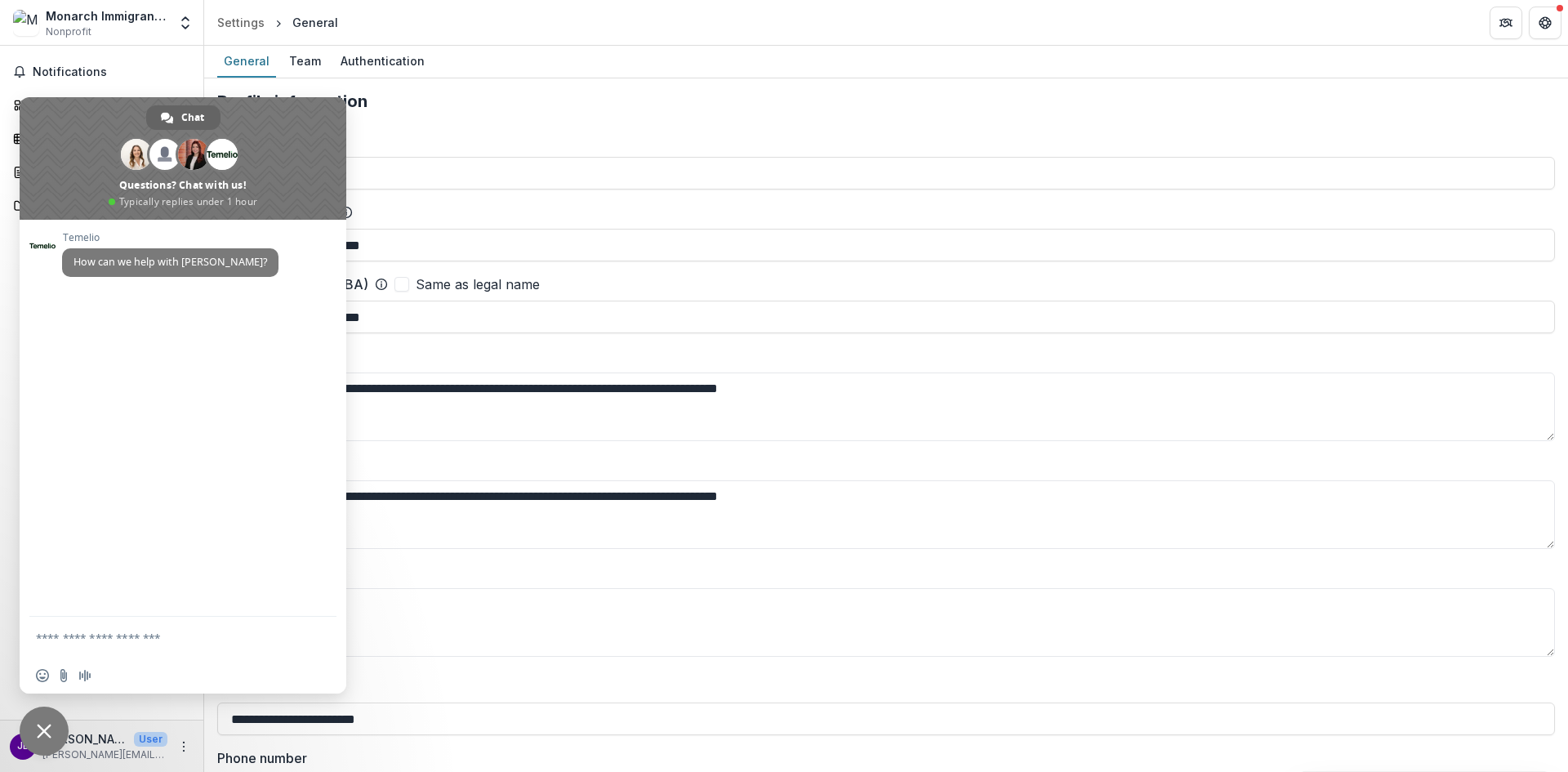
click at [34, 721] on span "Close chat" at bounding box center [44, 730] width 49 height 49
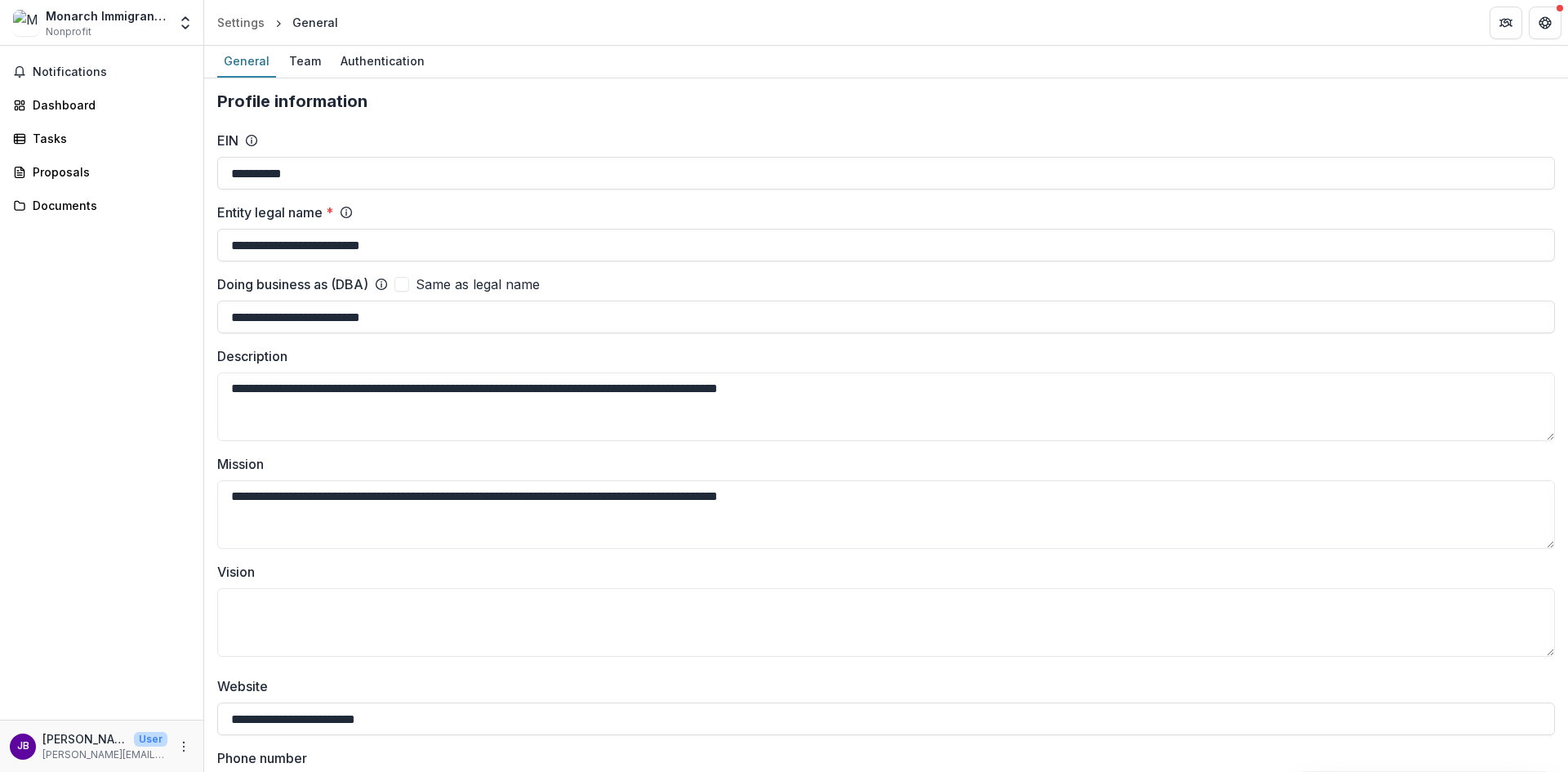
click at [70, 22] on div "Monarch Immigrant Services" at bounding box center [106, 16] width 122 height 17
drag, startPoint x: 33, startPoint y: 27, endPoint x: 43, endPoint y: 21, distance: 11.7
click at [35, 25] on img at bounding box center [26, 22] width 26 height 26
click at [183, 27] on polyline "Open entity switcher" at bounding box center [186, 27] width 7 height 3
click at [58, 93] on link "Settings" at bounding box center [102, 90] width 196 height 27
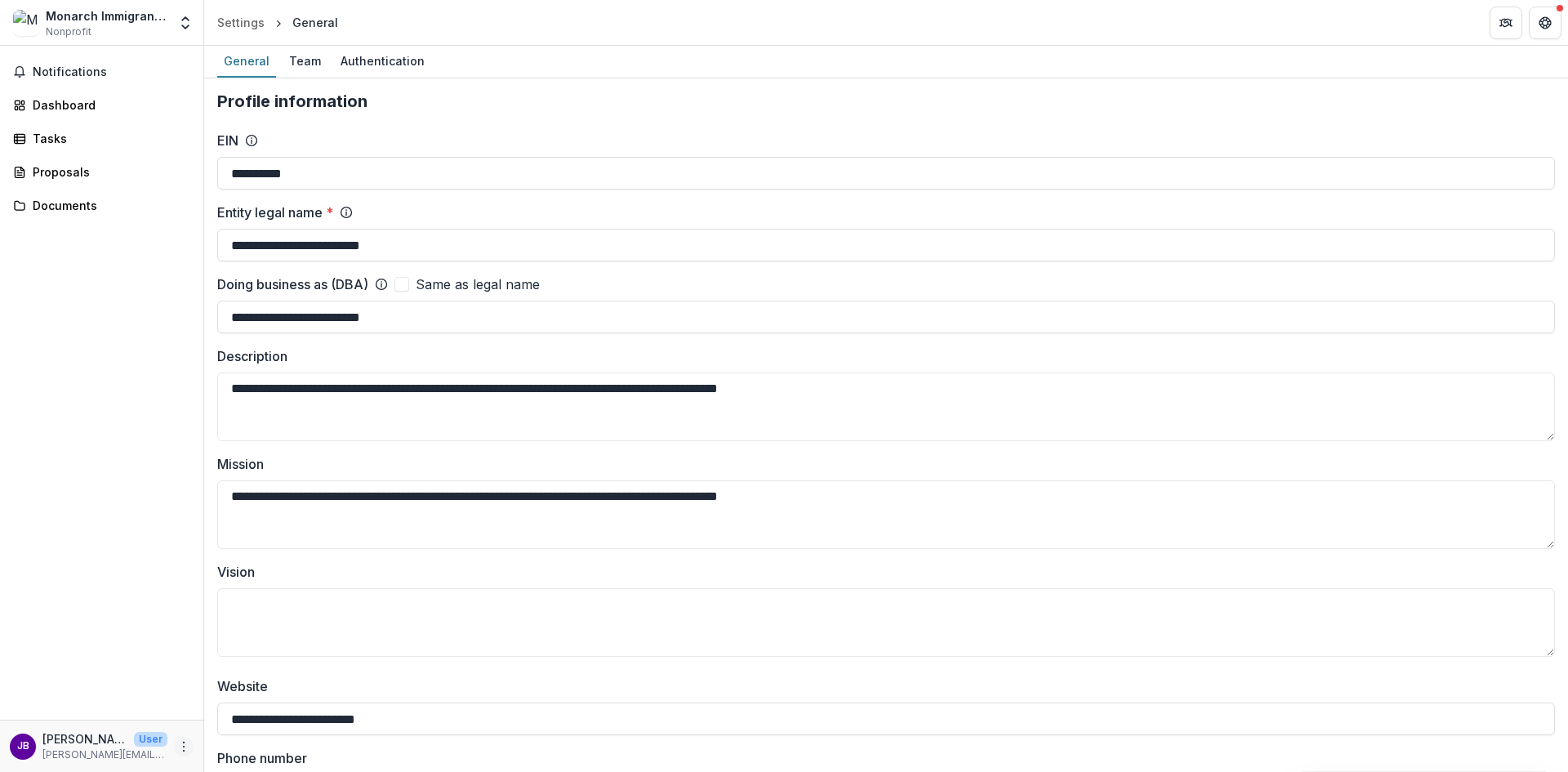
click at [183, 744] on icon "More" at bounding box center [183, 745] width 13 height 13
click at [1050, 257] on input "**********" at bounding box center [885, 245] width 1338 height 33
click at [309, 67] on div "Team" at bounding box center [305, 61] width 45 height 24
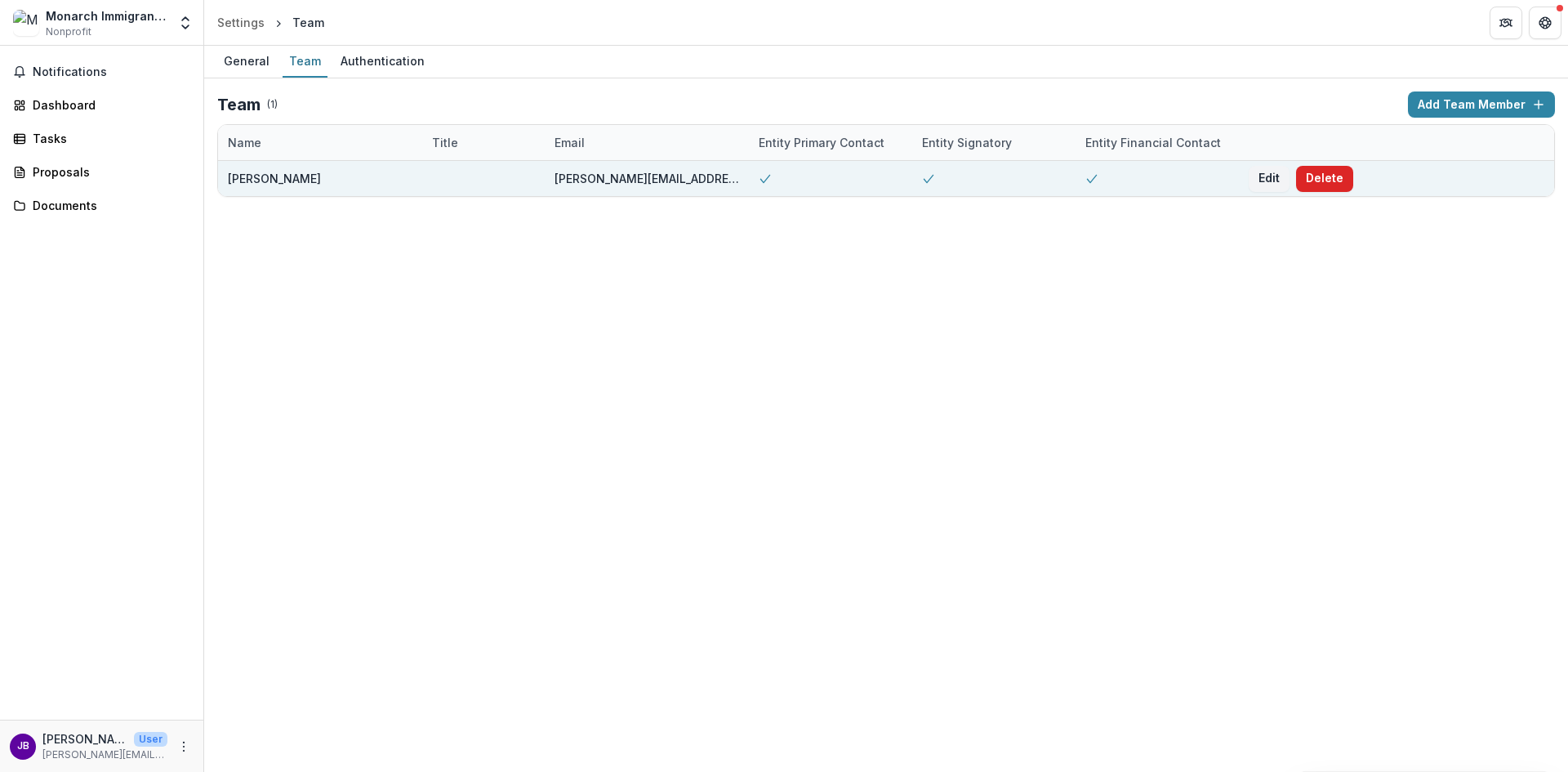
click at [1327, 180] on button "Delete" at bounding box center [1324, 178] width 57 height 26
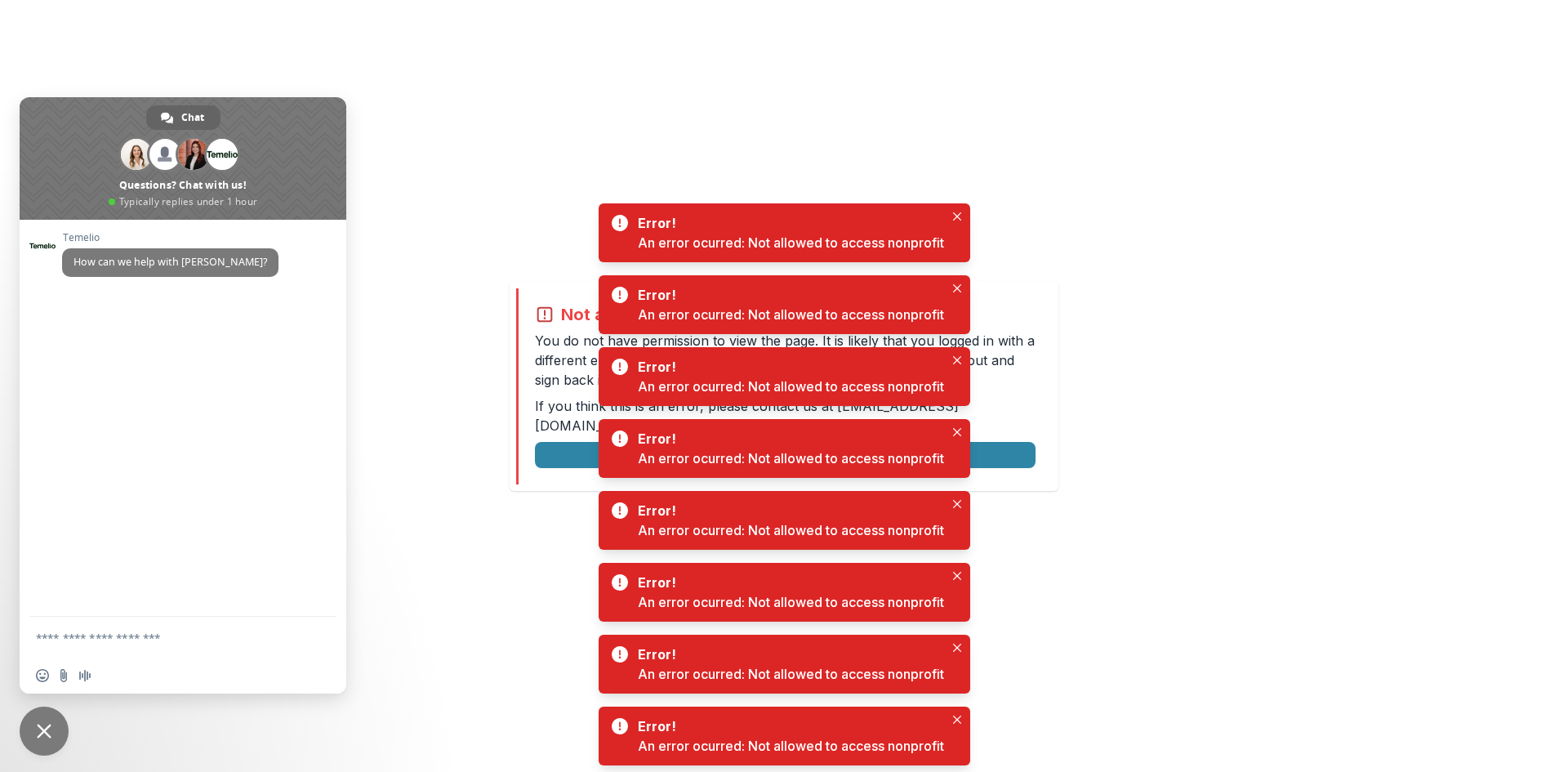
click at [47, 727] on span "Close chat" at bounding box center [44, 730] width 15 height 15
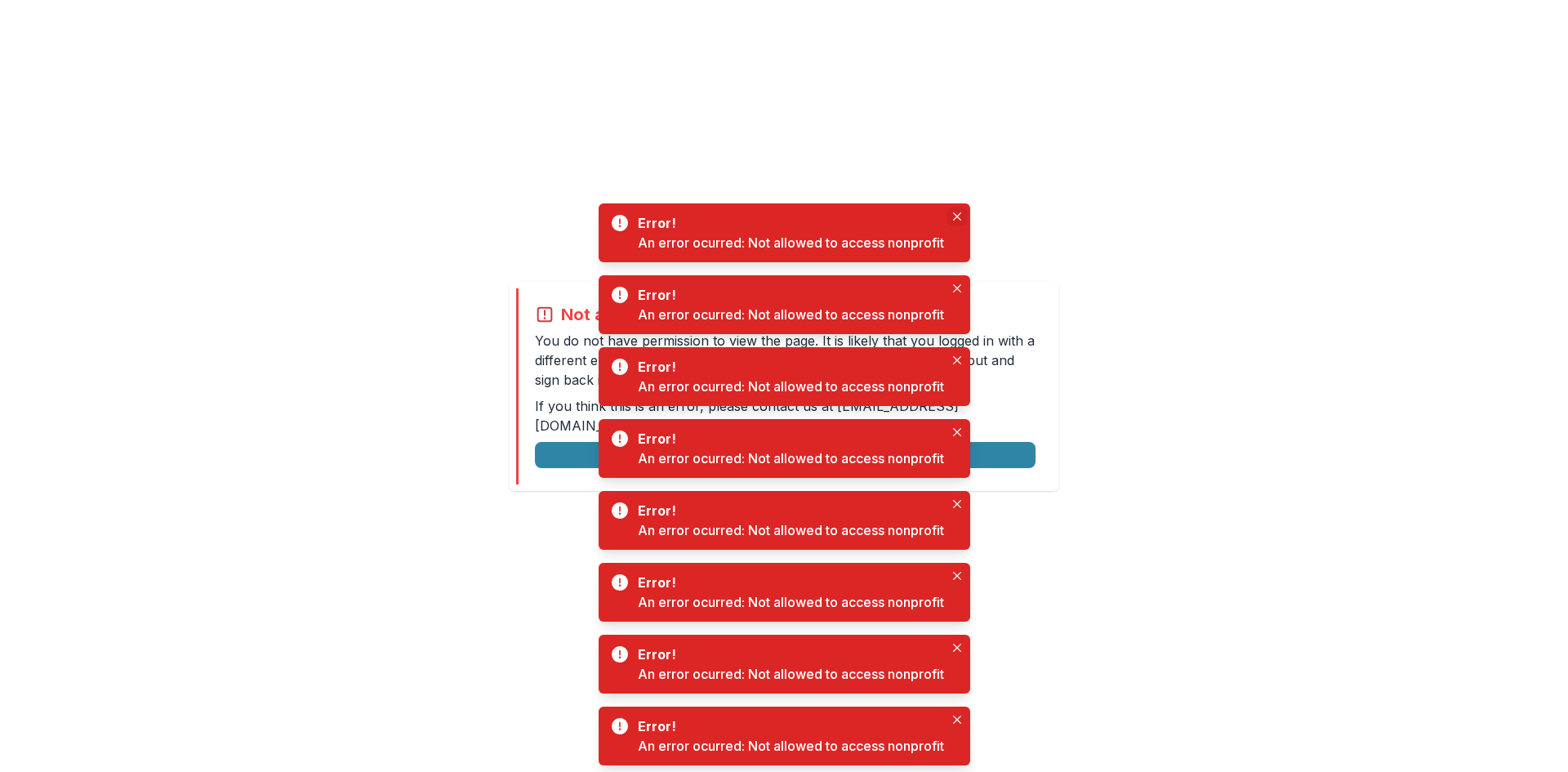
click at [964, 224] on button "Close" at bounding box center [956, 216] width 20 height 20
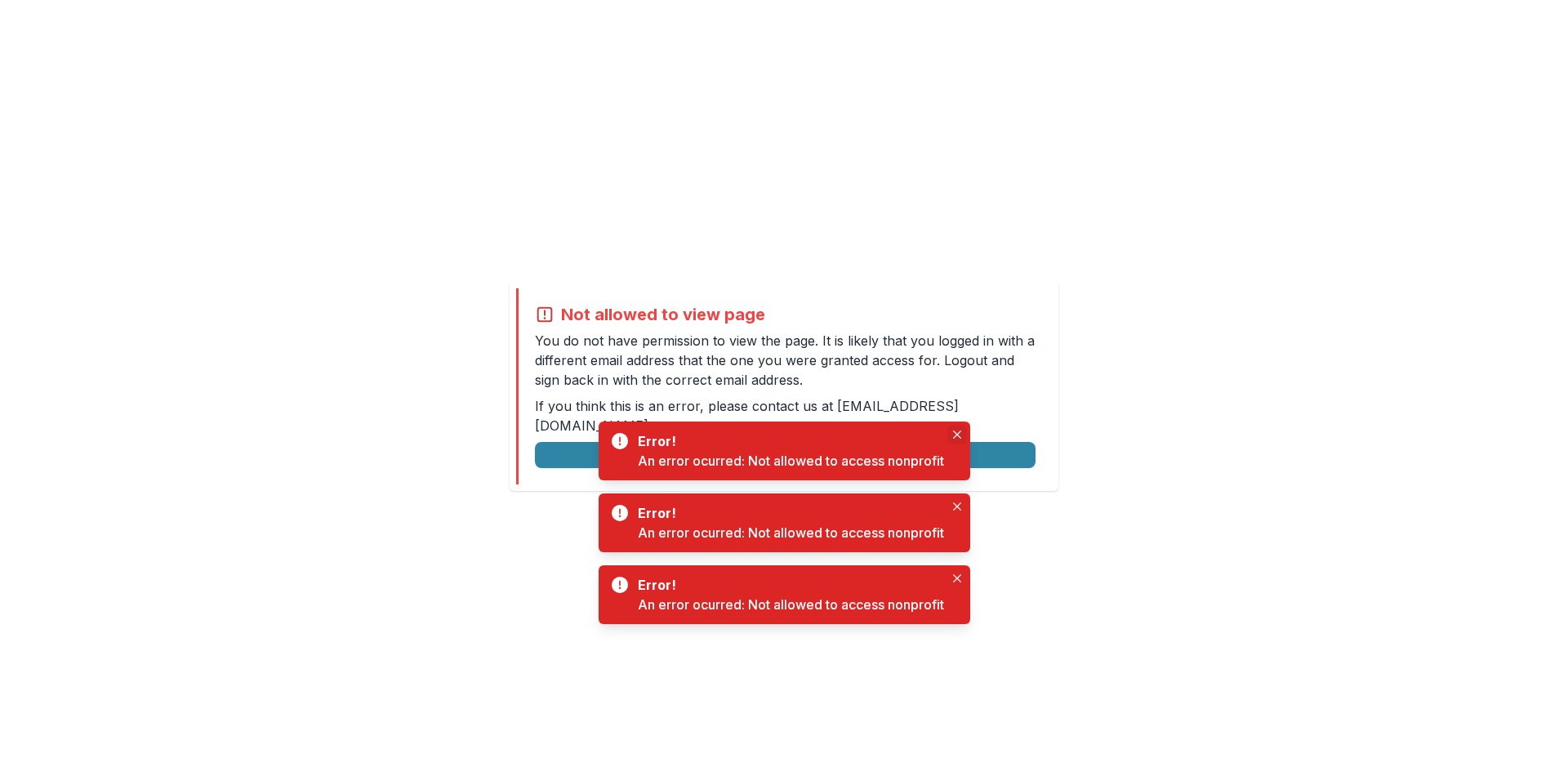
click at [957, 296] on div "Not allowed to view page You do not have permission to view the page. It is lik…" at bounding box center [784, 386] width 548 height 209
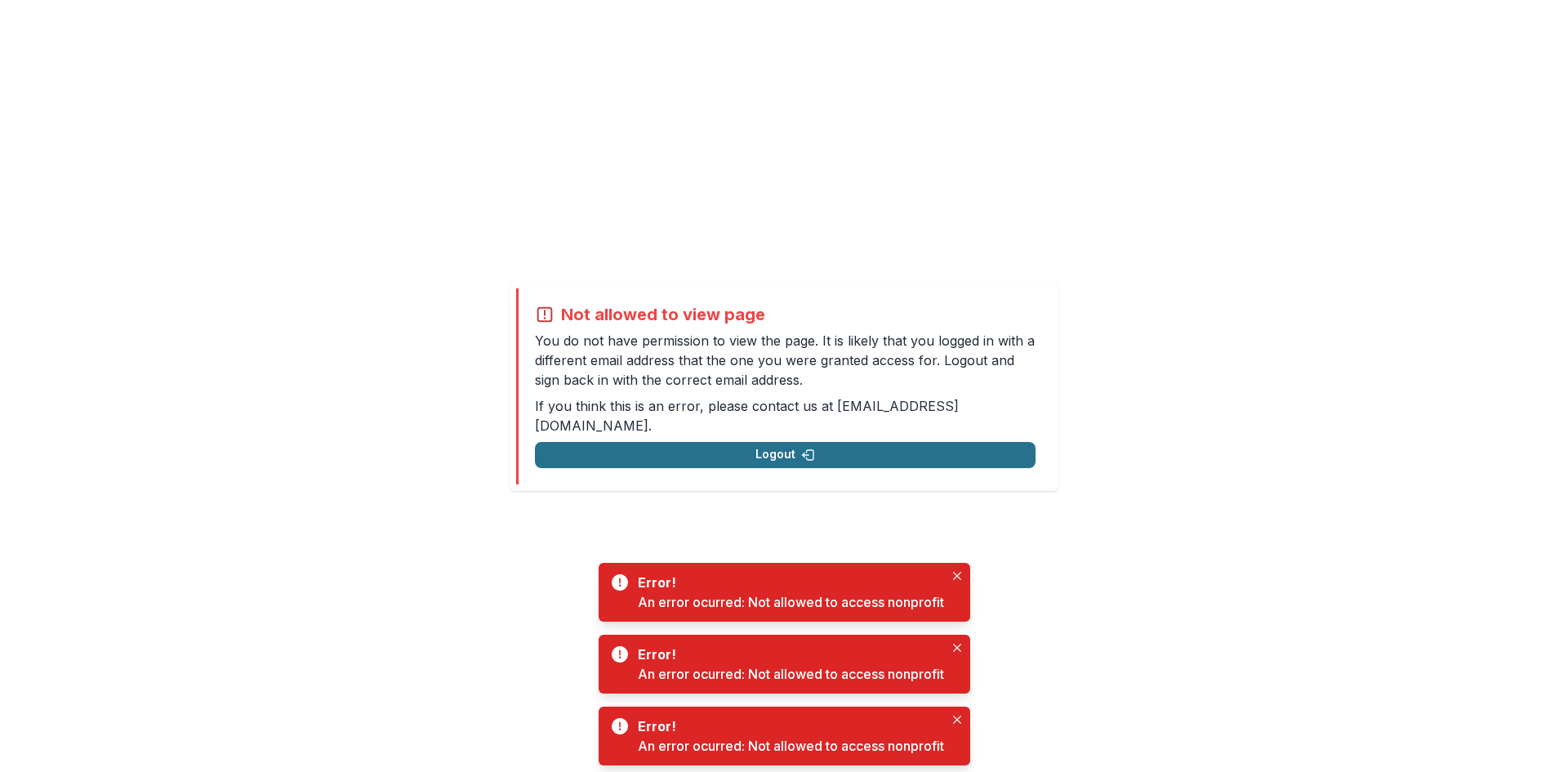
click at [932, 444] on button "Logout" at bounding box center [785, 455] width 500 height 26
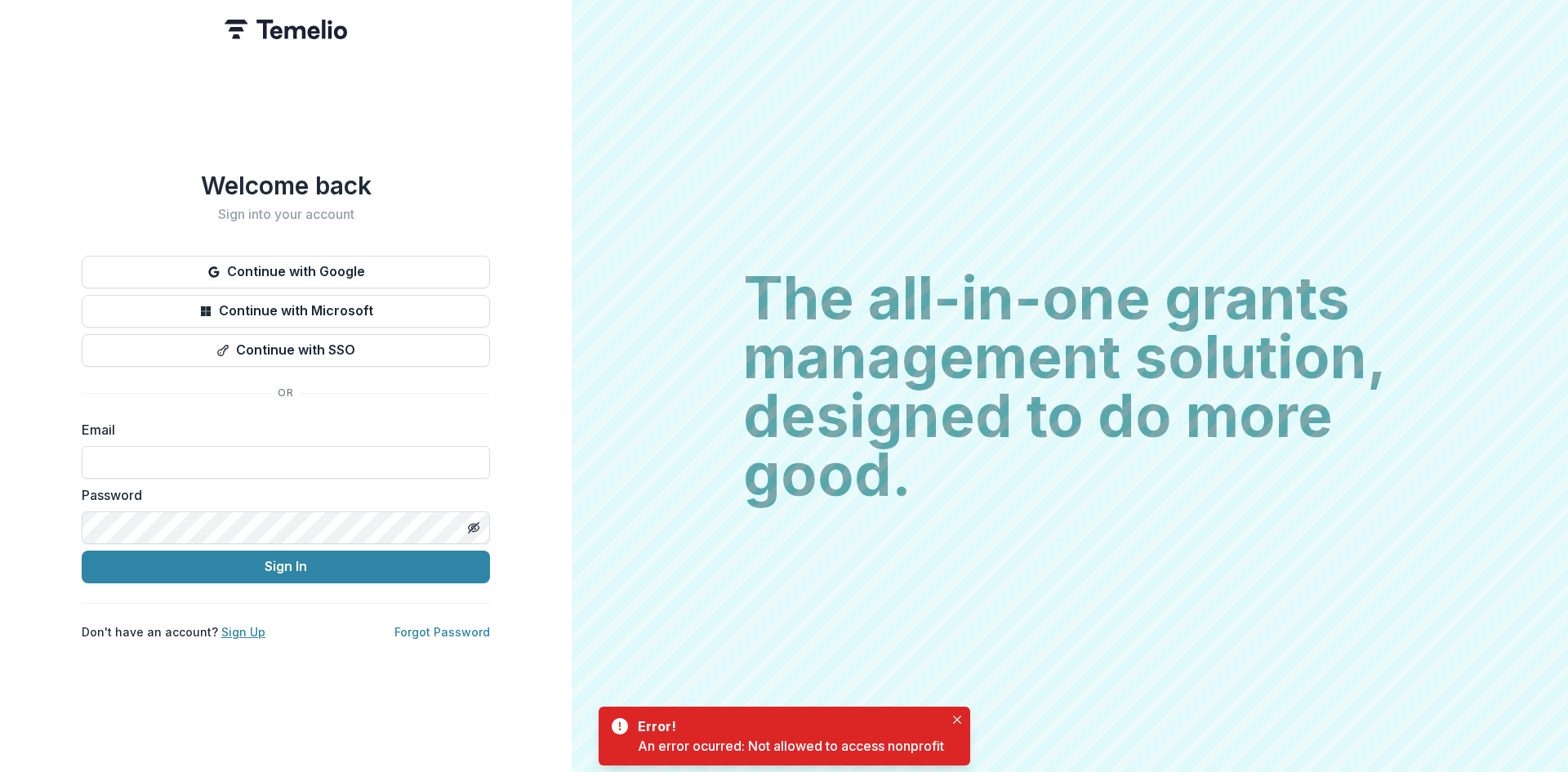
click at [225, 634] on link "Sign Up" at bounding box center [242, 631] width 44 height 14
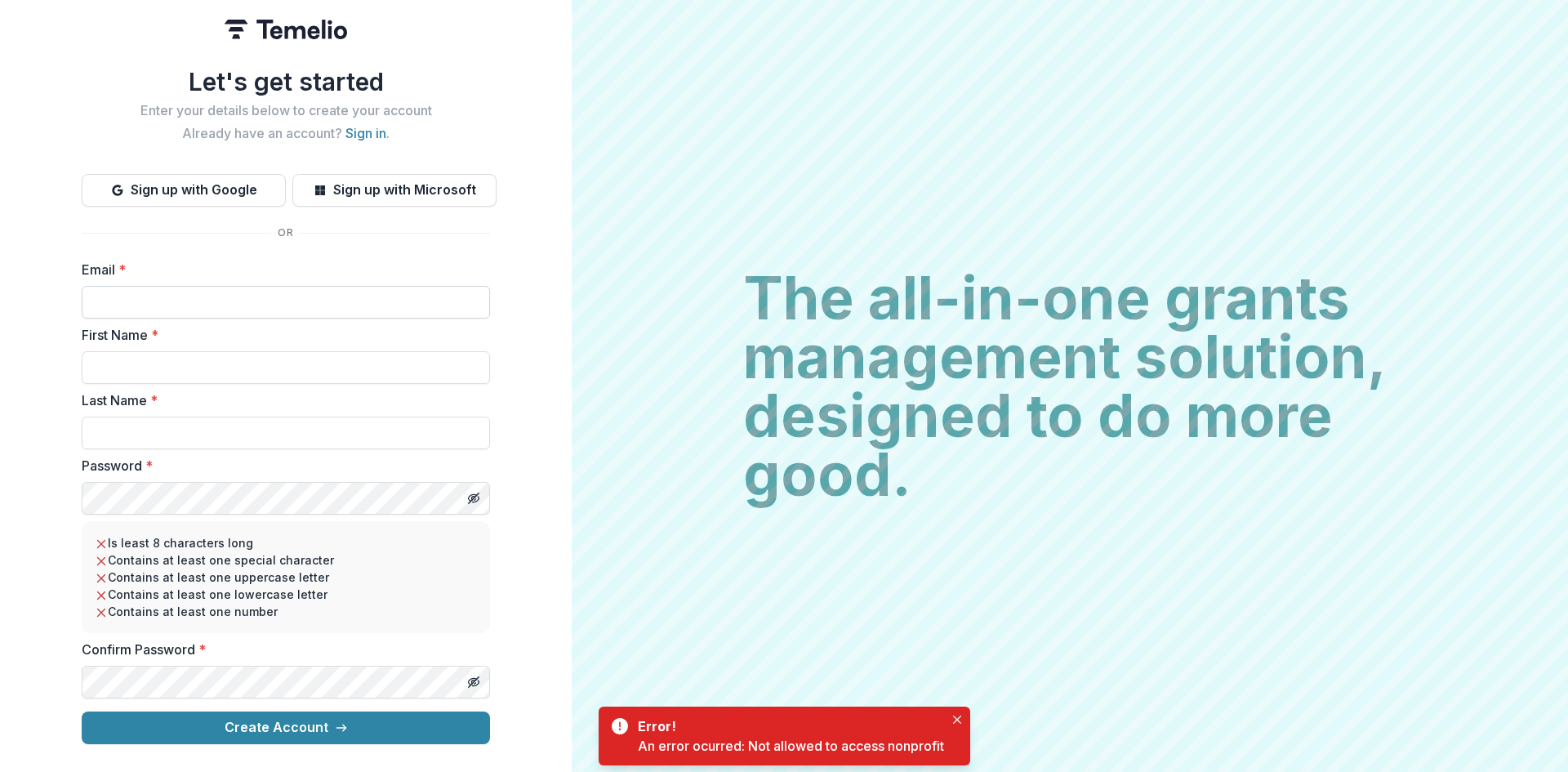
drag, startPoint x: 231, startPoint y: 298, endPoint x: 245, endPoint y: 291, distance: 15.7
click at [231, 298] on input "Email *" at bounding box center [285, 302] width 408 height 33
type input "**********"
drag, startPoint x: 233, startPoint y: 372, endPoint x: 248, endPoint y: 362, distance: 18.0
click at [233, 372] on input "First Name *" at bounding box center [285, 368] width 408 height 33
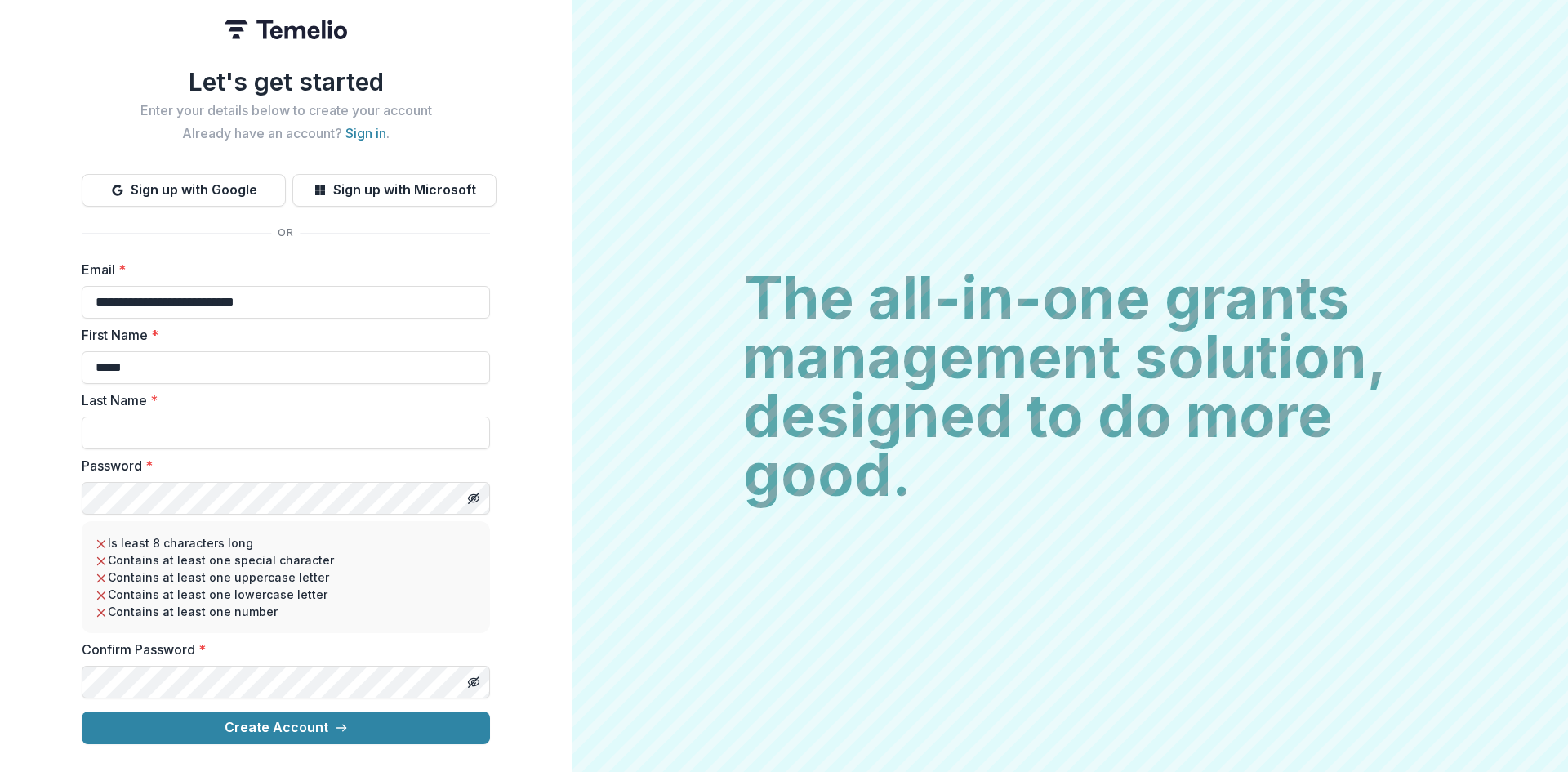
type input "*****"
click at [398, 727] on button "Create Account" at bounding box center [285, 727] width 408 height 33
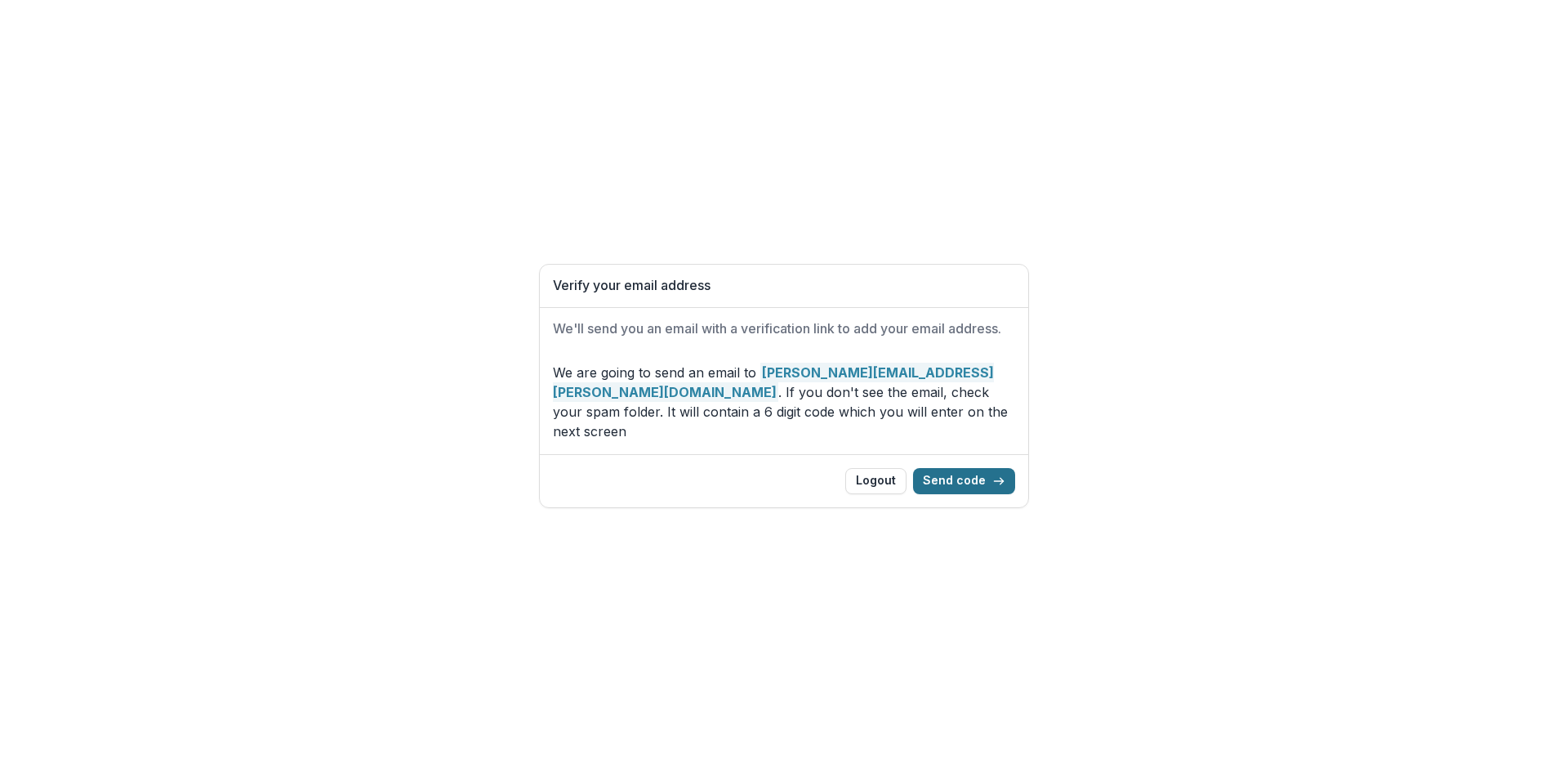
click at [976, 470] on button "Send code" at bounding box center [963, 481] width 102 height 26
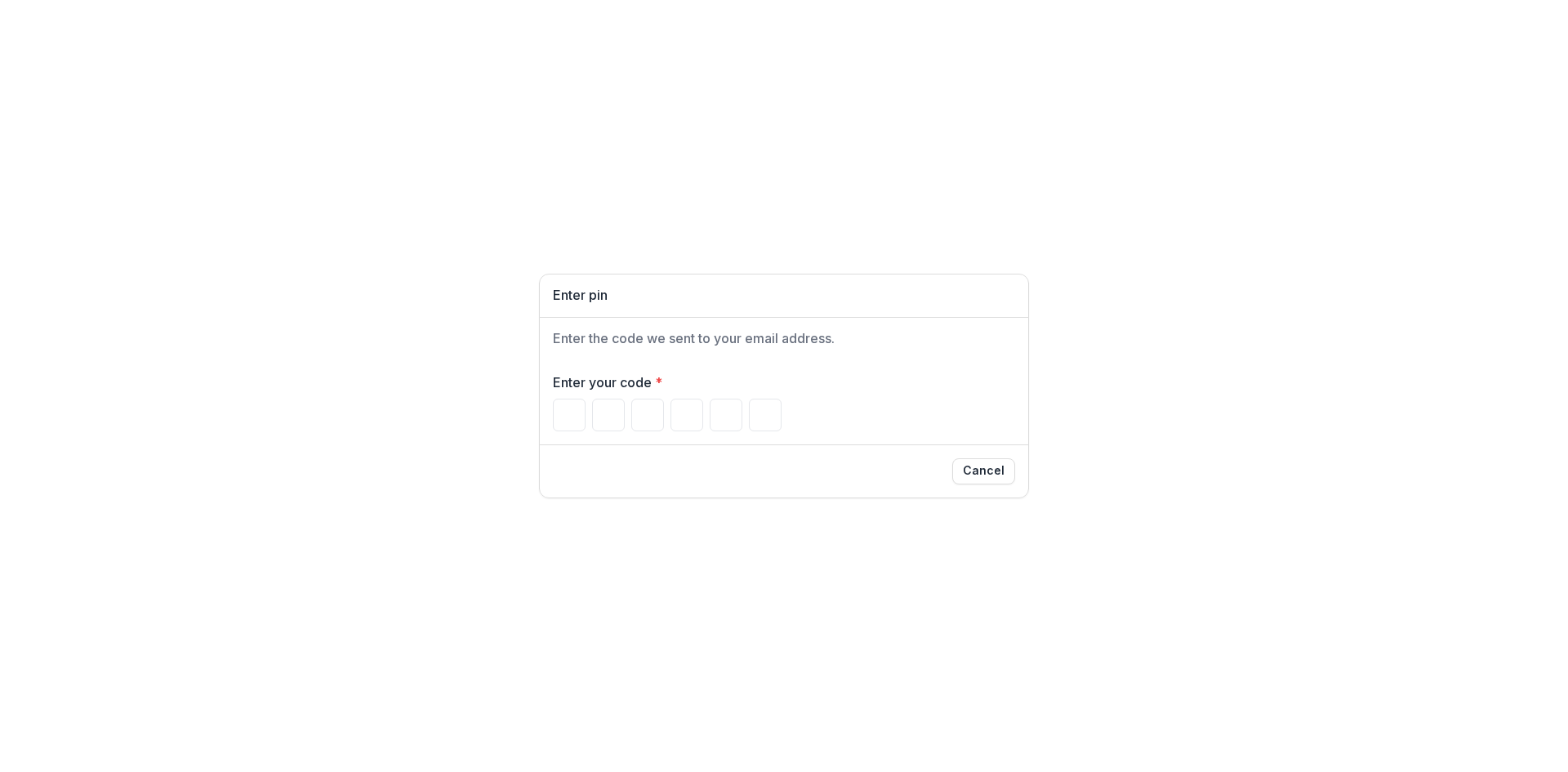
type input "*"
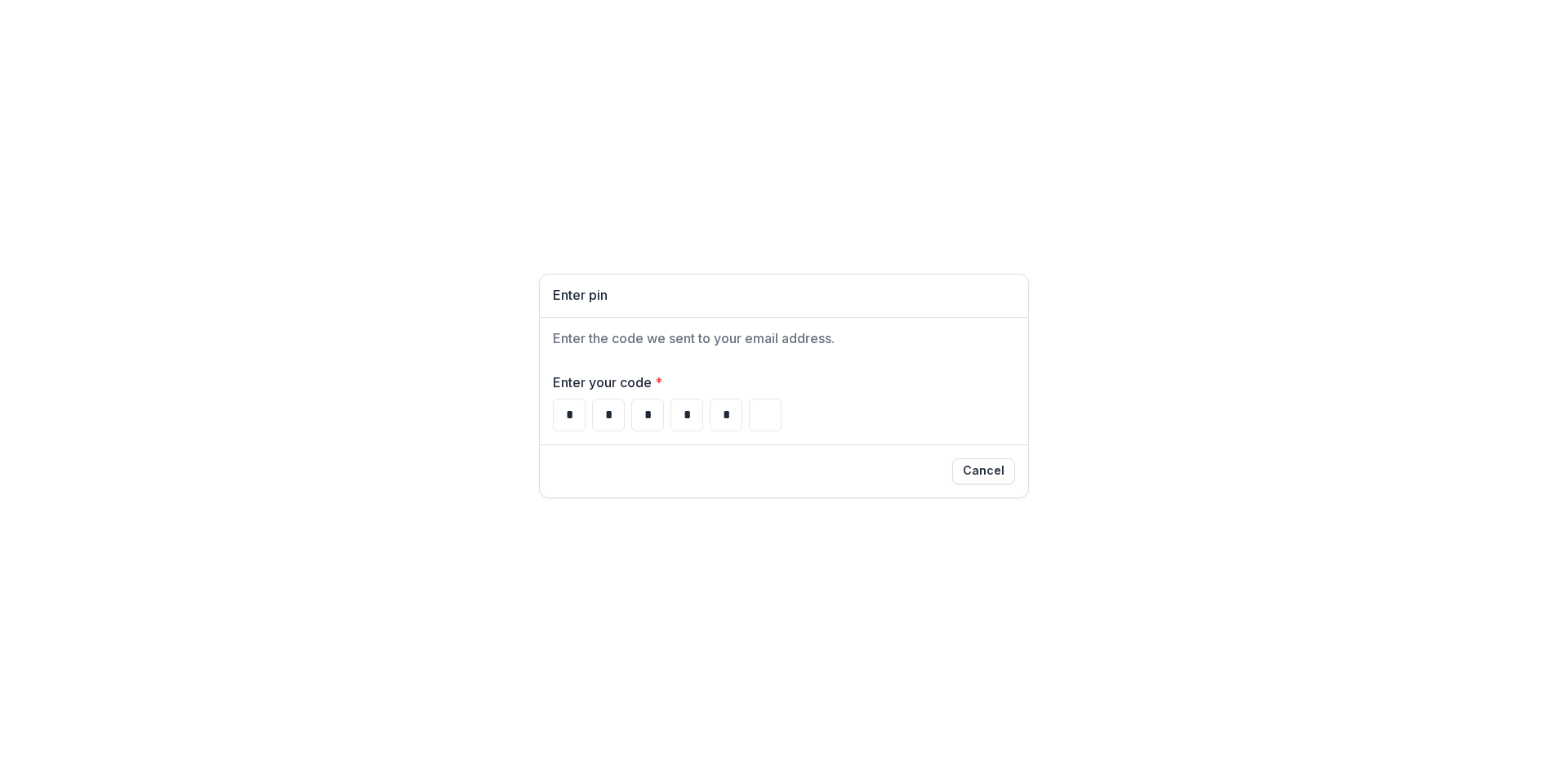
type input "*"
